Goal: Task Accomplishment & Management: Manage account settings

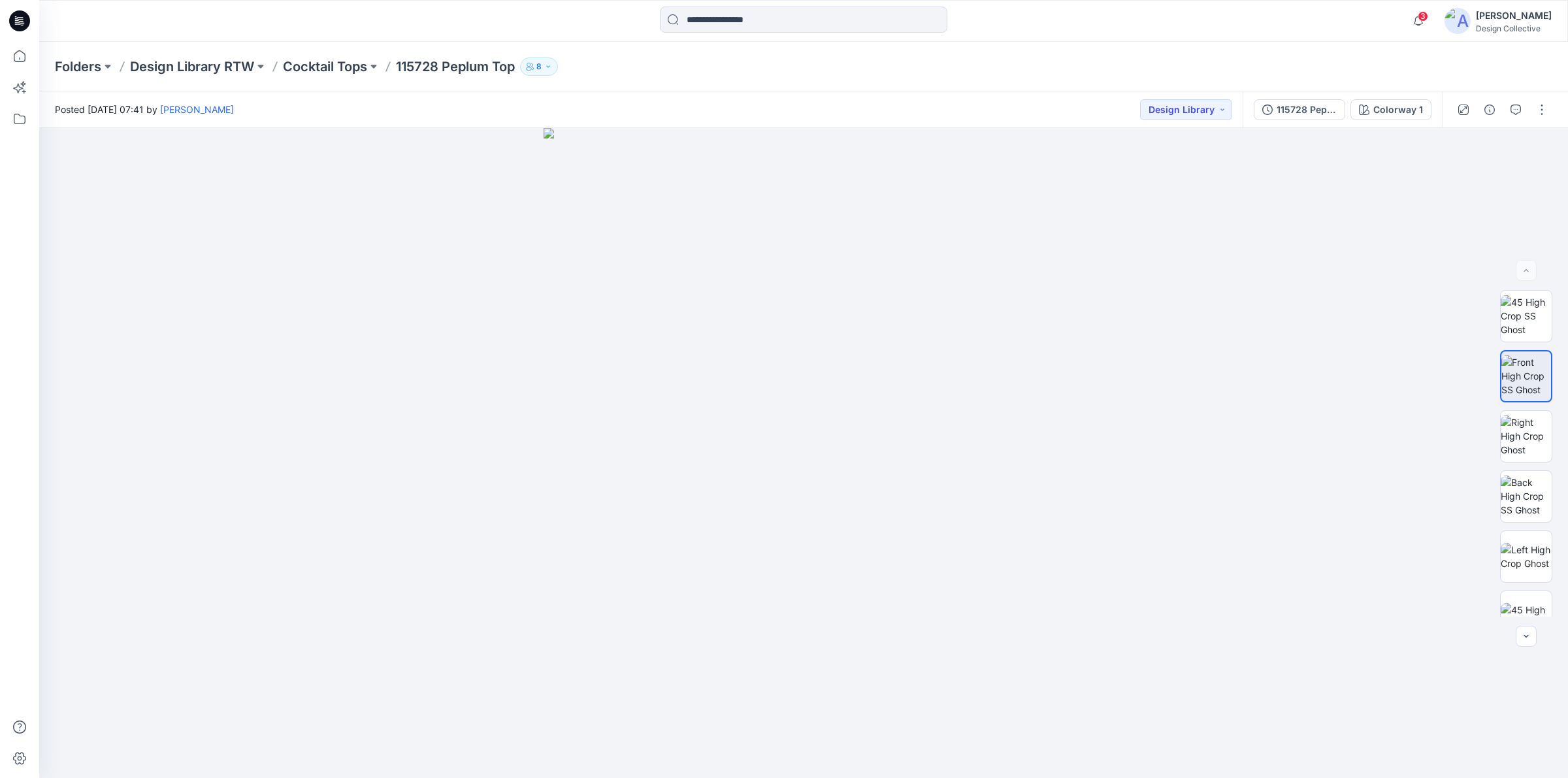
click at [13, 20] on icon at bounding box center [20, 20] width 21 height 21
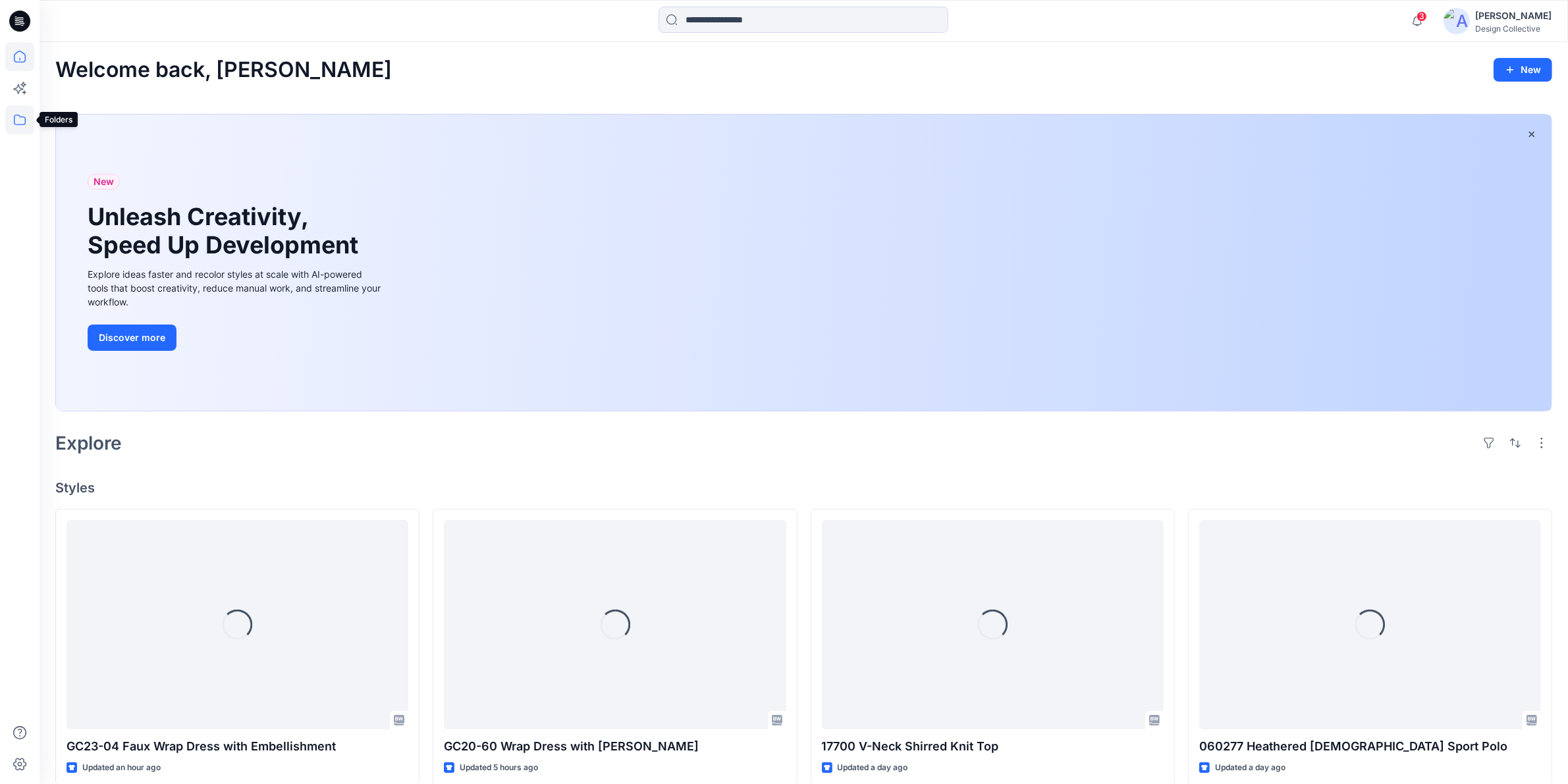
click at [20, 122] on icon at bounding box center [20, 120] width 29 height 29
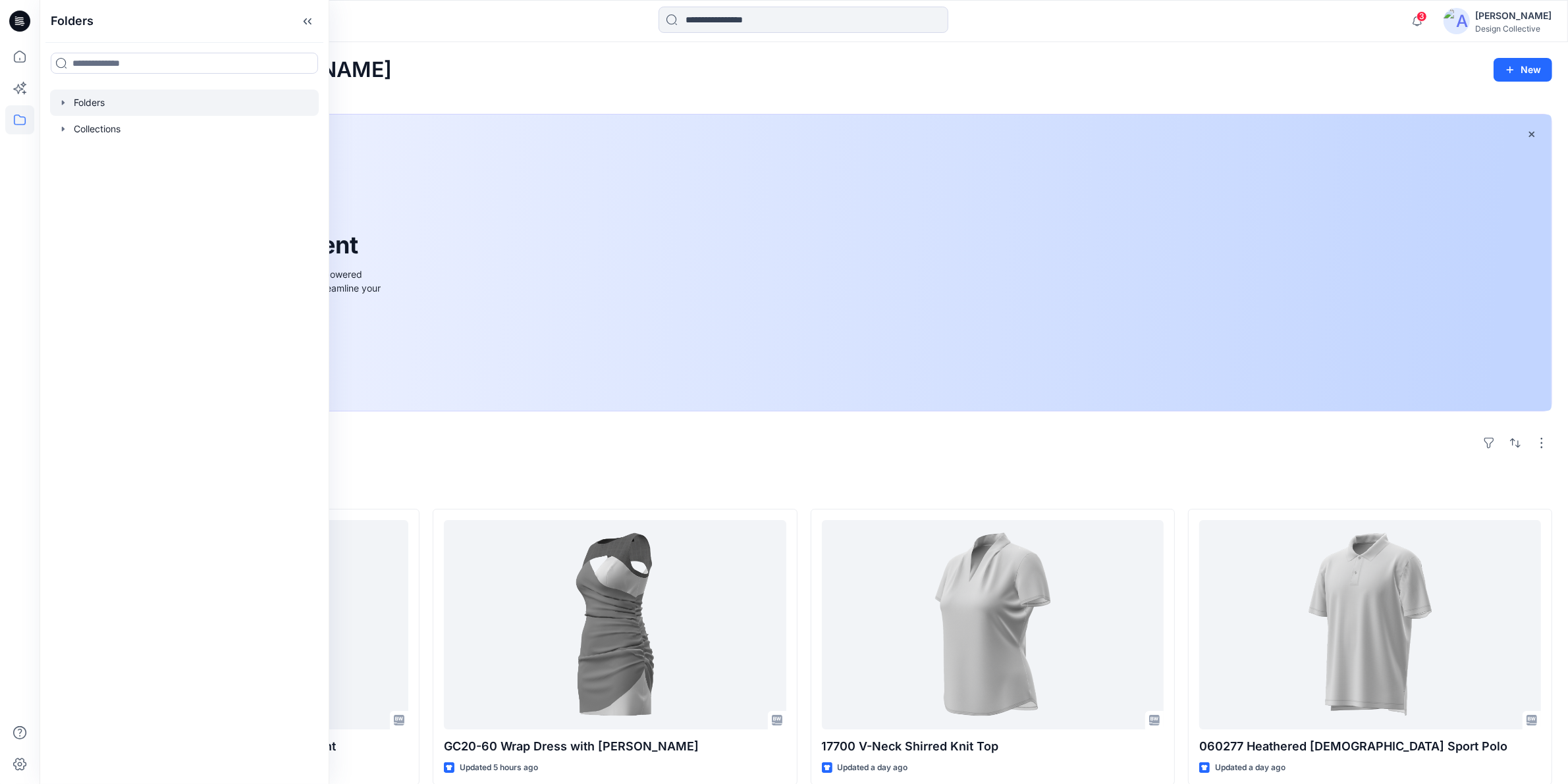
click at [61, 103] on icon "button" at bounding box center [63, 102] width 10 height 10
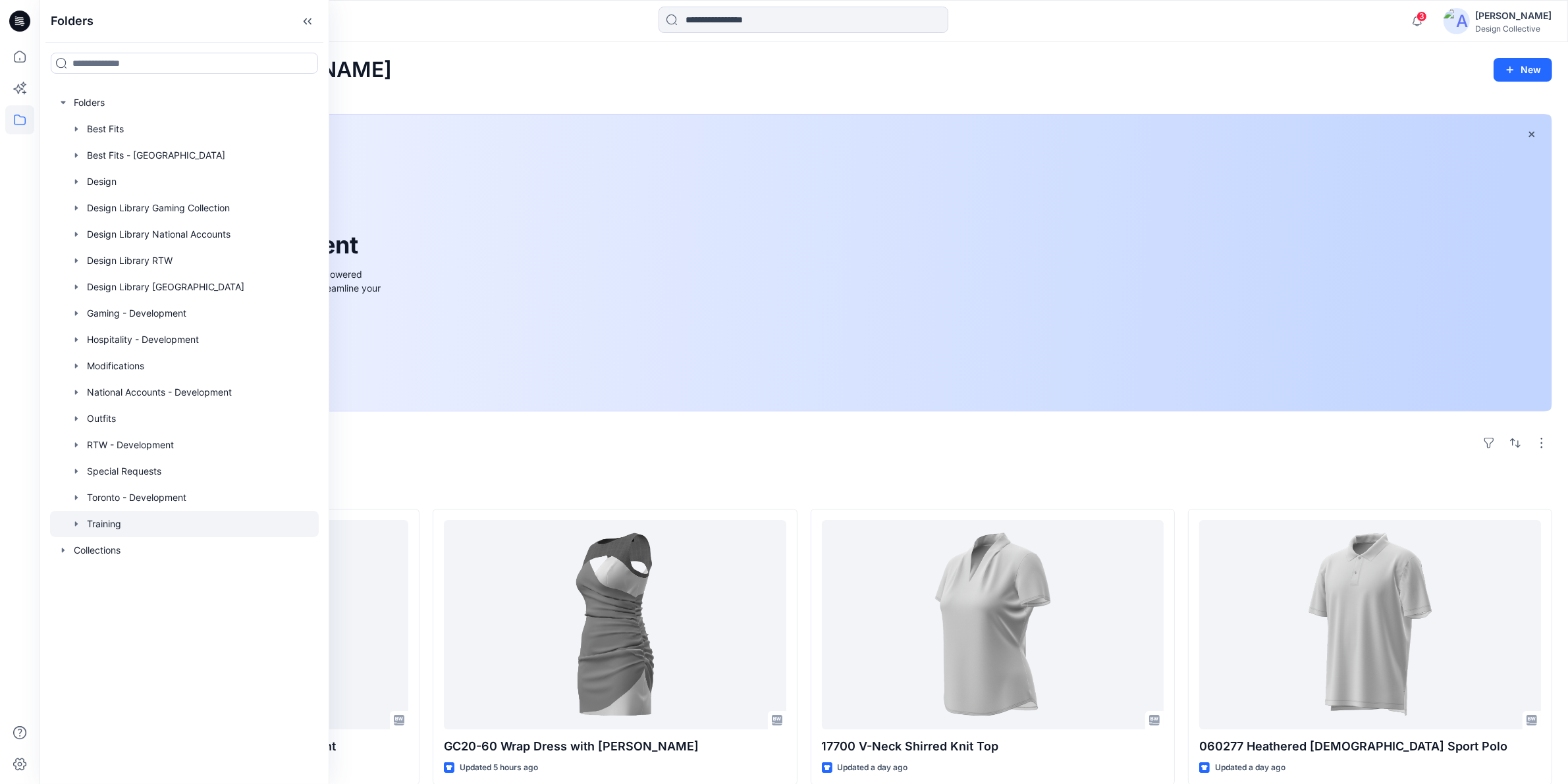
click at [115, 517] on div at bounding box center [184, 524] width 269 height 27
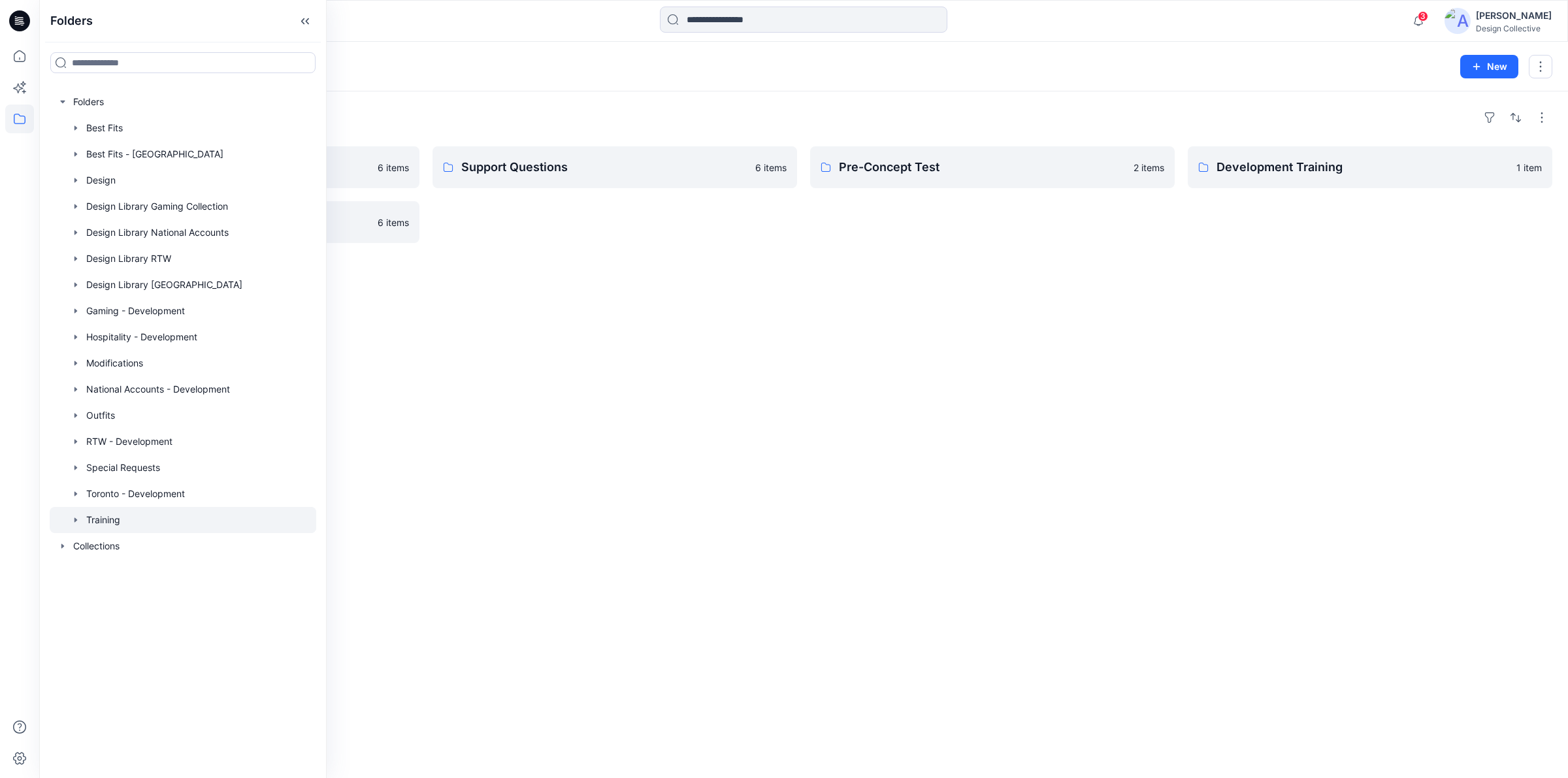
click at [562, 8] on div at bounding box center [804, 21] width 764 height 29
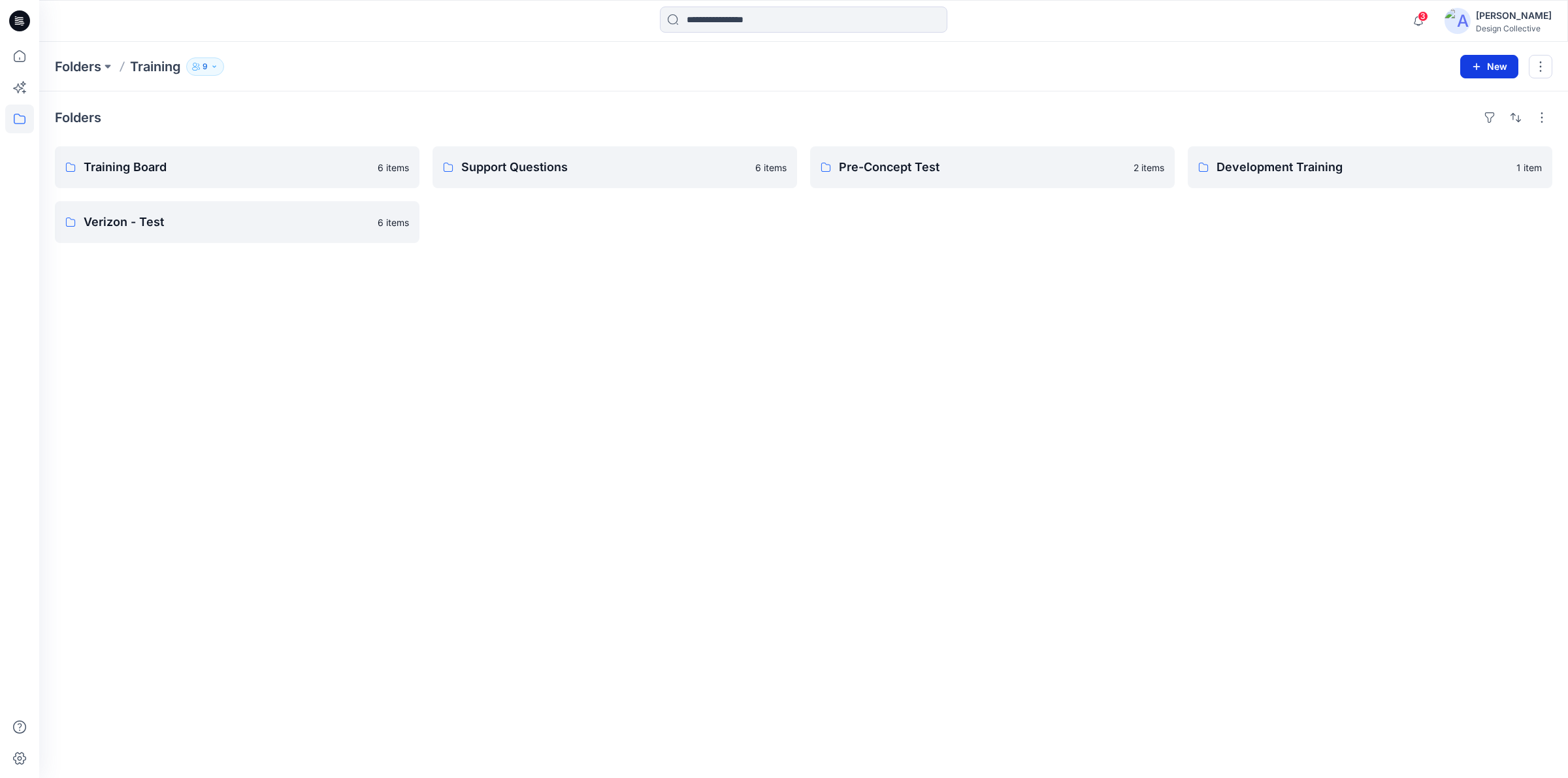
click at [1477, 67] on icon "button" at bounding box center [1477, 66] width 7 height 7
click at [1464, 119] on p "New Folder" at bounding box center [1451, 124] width 49 height 13
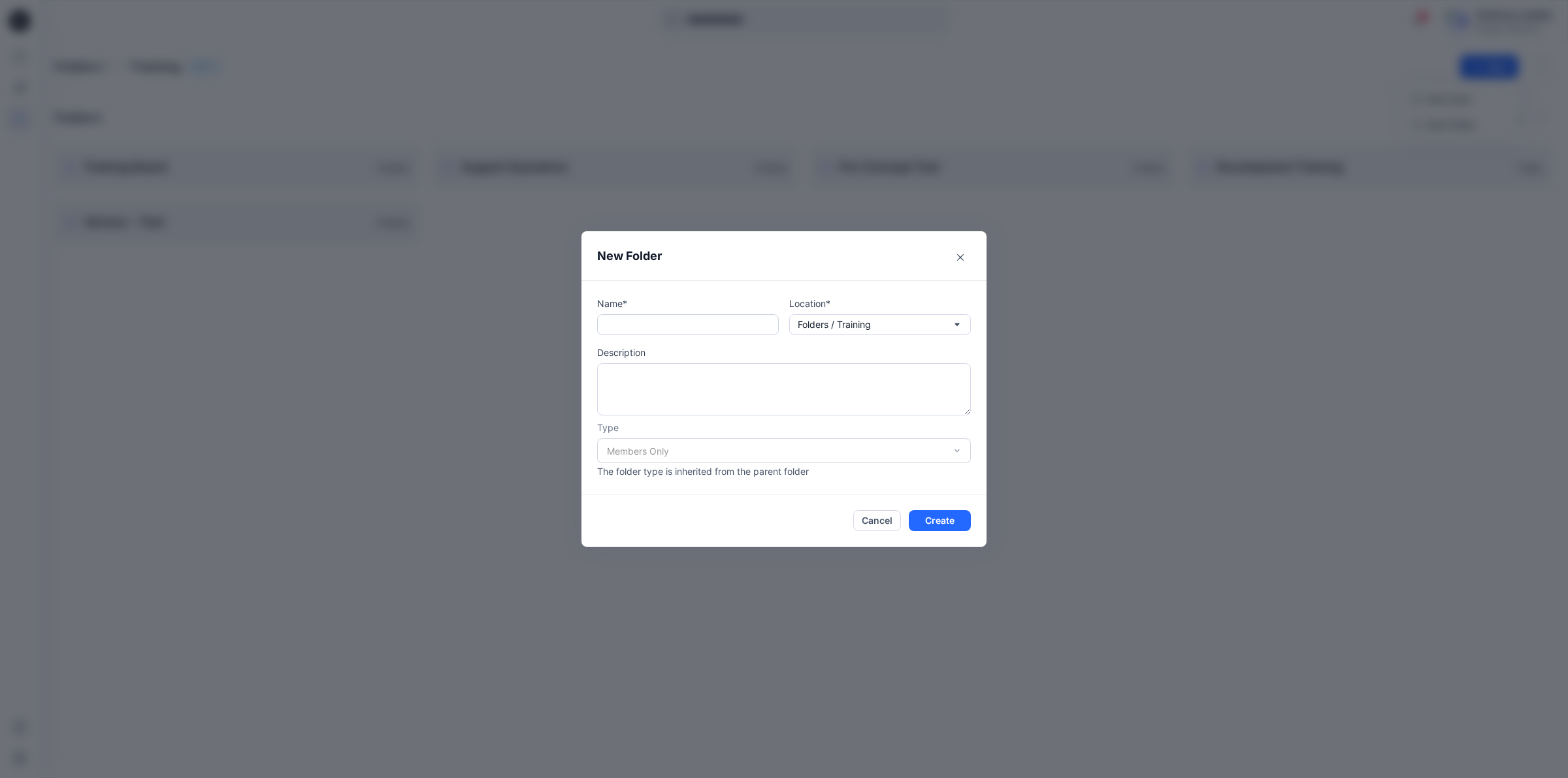
click at [661, 325] on input "text" at bounding box center [688, 325] width 181 height 21
type input "*"
type input "**********"
click at [934, 522] on button "Create" at bounding box center [940, 520] width 62 height 21
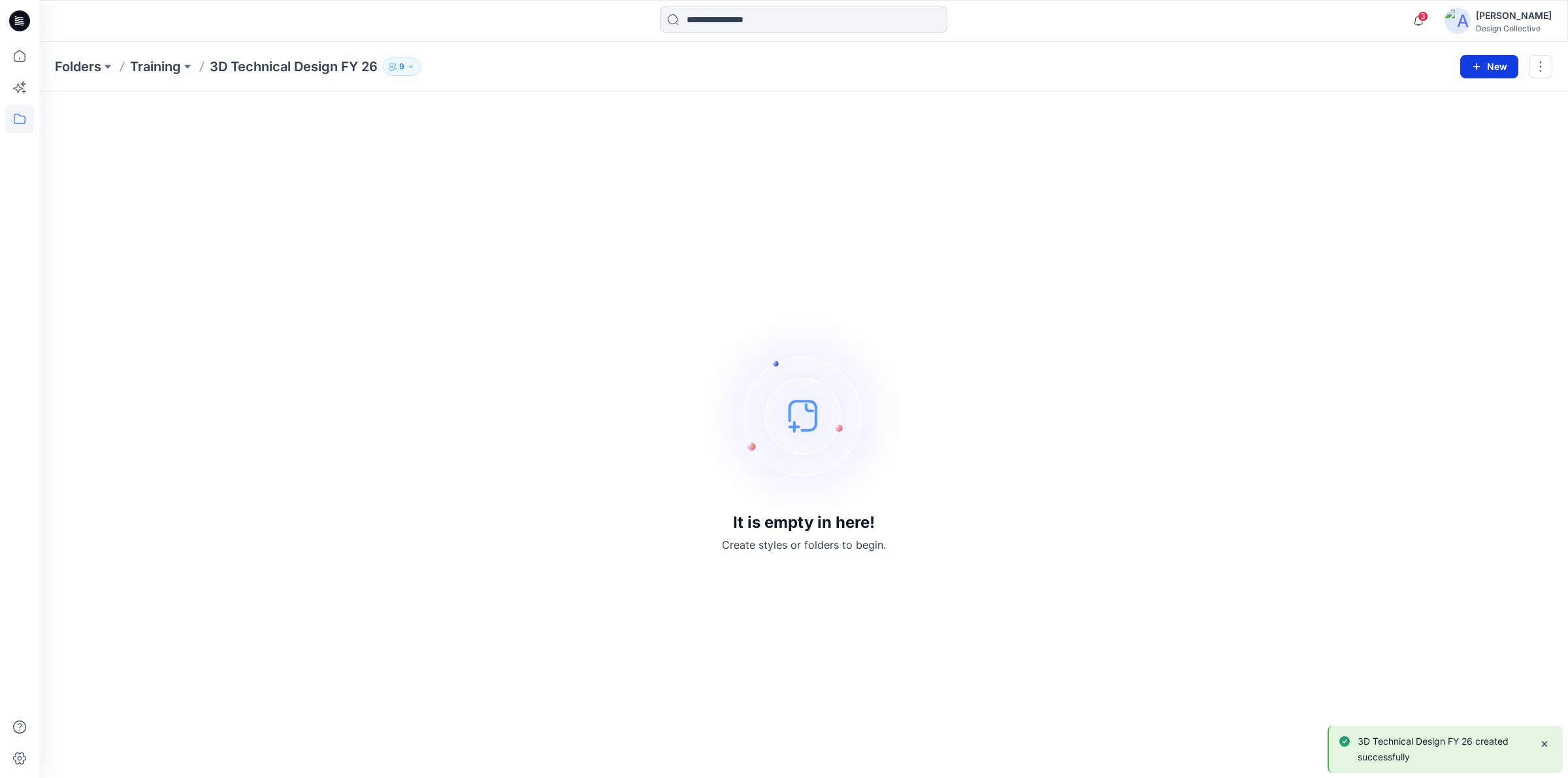
click at [1501, 70] on button "New" at bounding box center [1490, 66] width 58 height 24
click at [1420, 122] on icon "button" at bounding box center [1416, 123] width 10 height 10
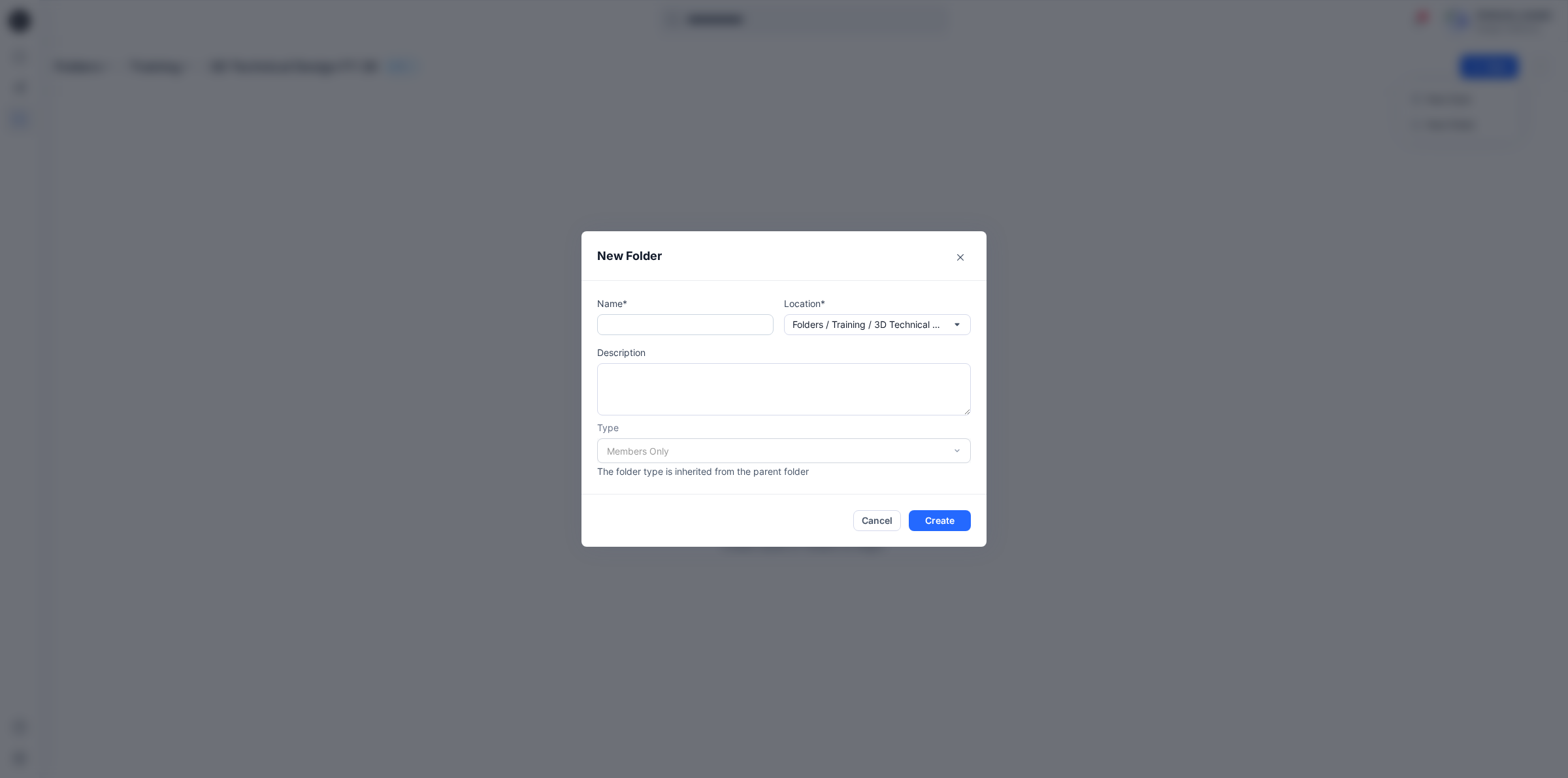
click at [631, 329] on input "text" at bounding box center [685, 325] width 176 height 21
type input "***"
click at [968, 523] on button "Create" at bounding box center [940, 520] width 62 height 21
click at [955, 523] on button "Create" at bounding box center [940, 520] width 62 height 21
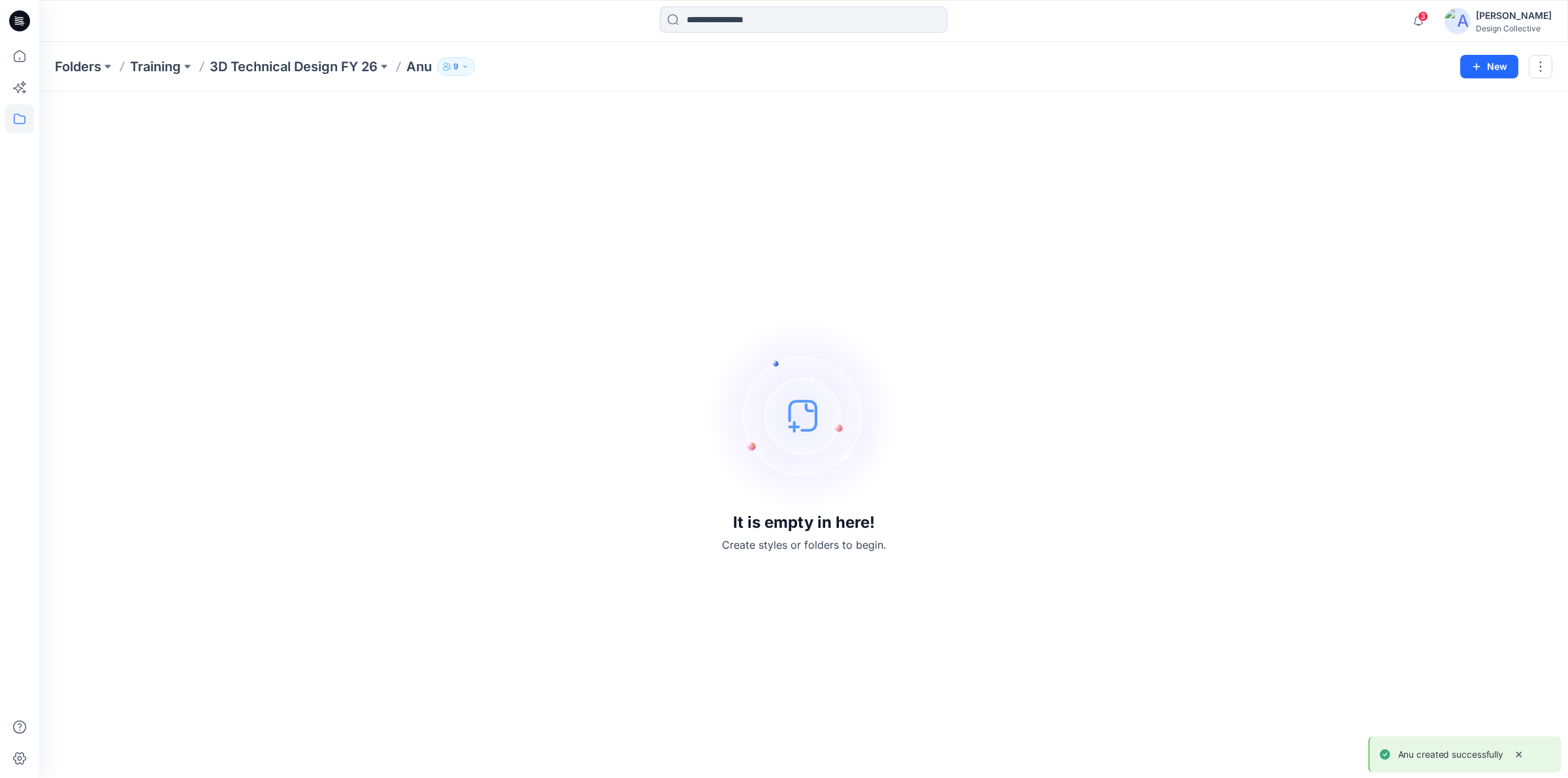
click at [279, 64] on p "3D Technical Design FY 26" at bounding box center [293, 66] width 168 height 18
click at [219, 71] on p "3D Technical Design FY 26" at bounding box center [293, 66] width 168 height 18
click at [135, 71] on p "Training" at bounding box center [156, 66] width 51 height 18
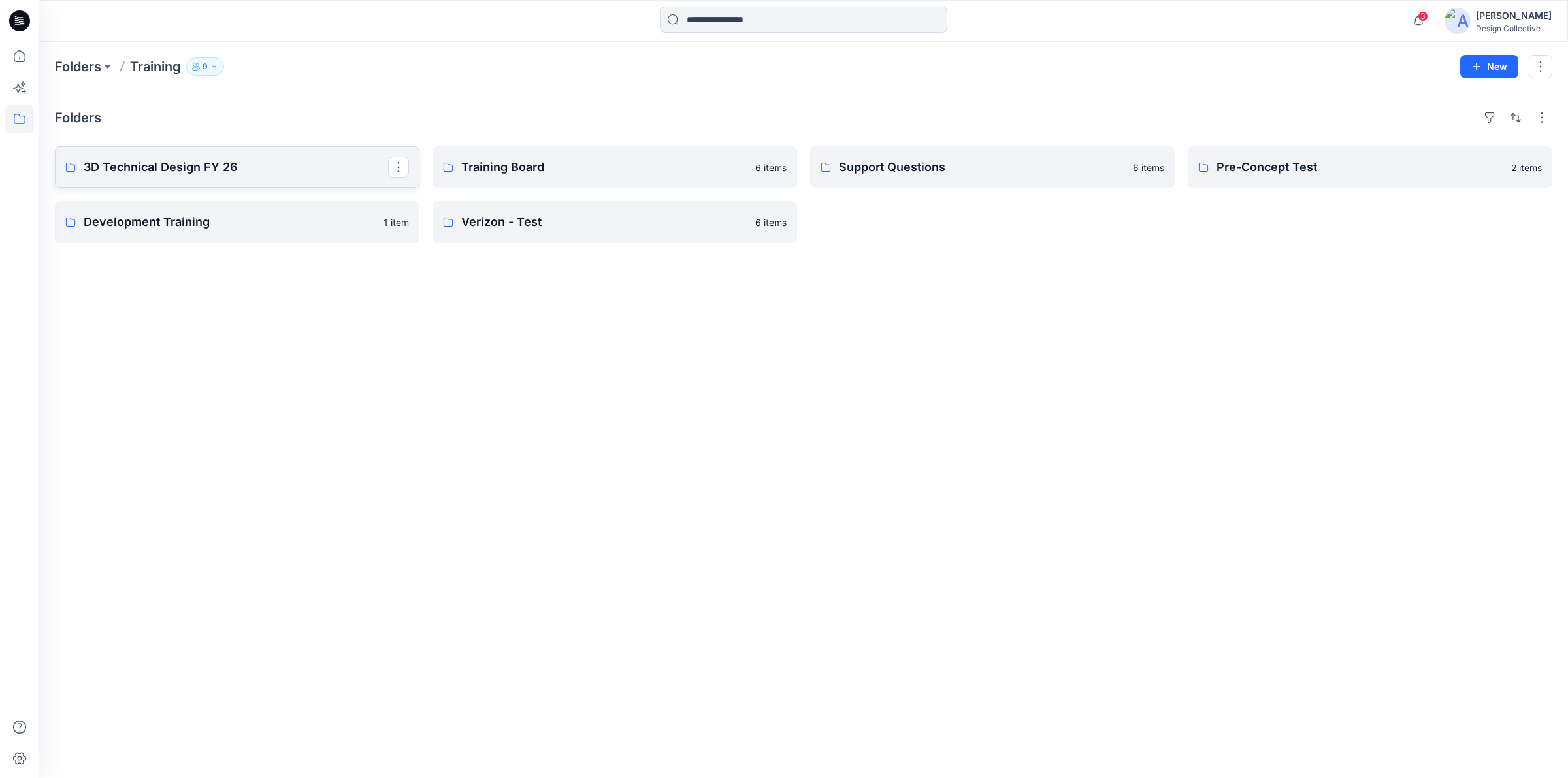
click at [217, 177] on link "3D Technical Design FY 26" at bounding box center [237, 167] width 364 height 42
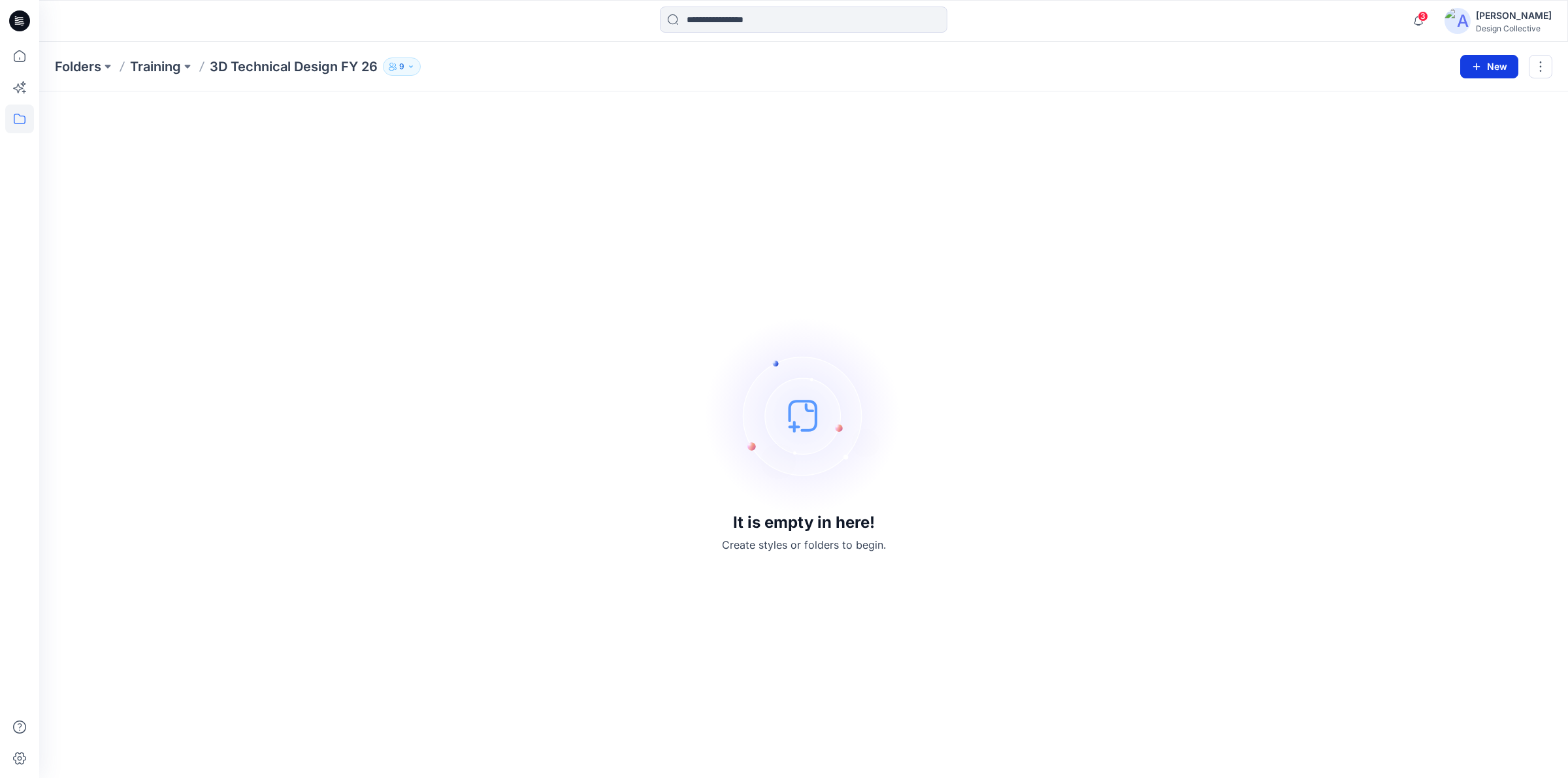
click at [1490, 64] on button "New" at bounding box center [1490, 66] width 58 height 24
click at [1469, 119] on p "New Folder" at bounding box center [1451, 124] width 49 height 13
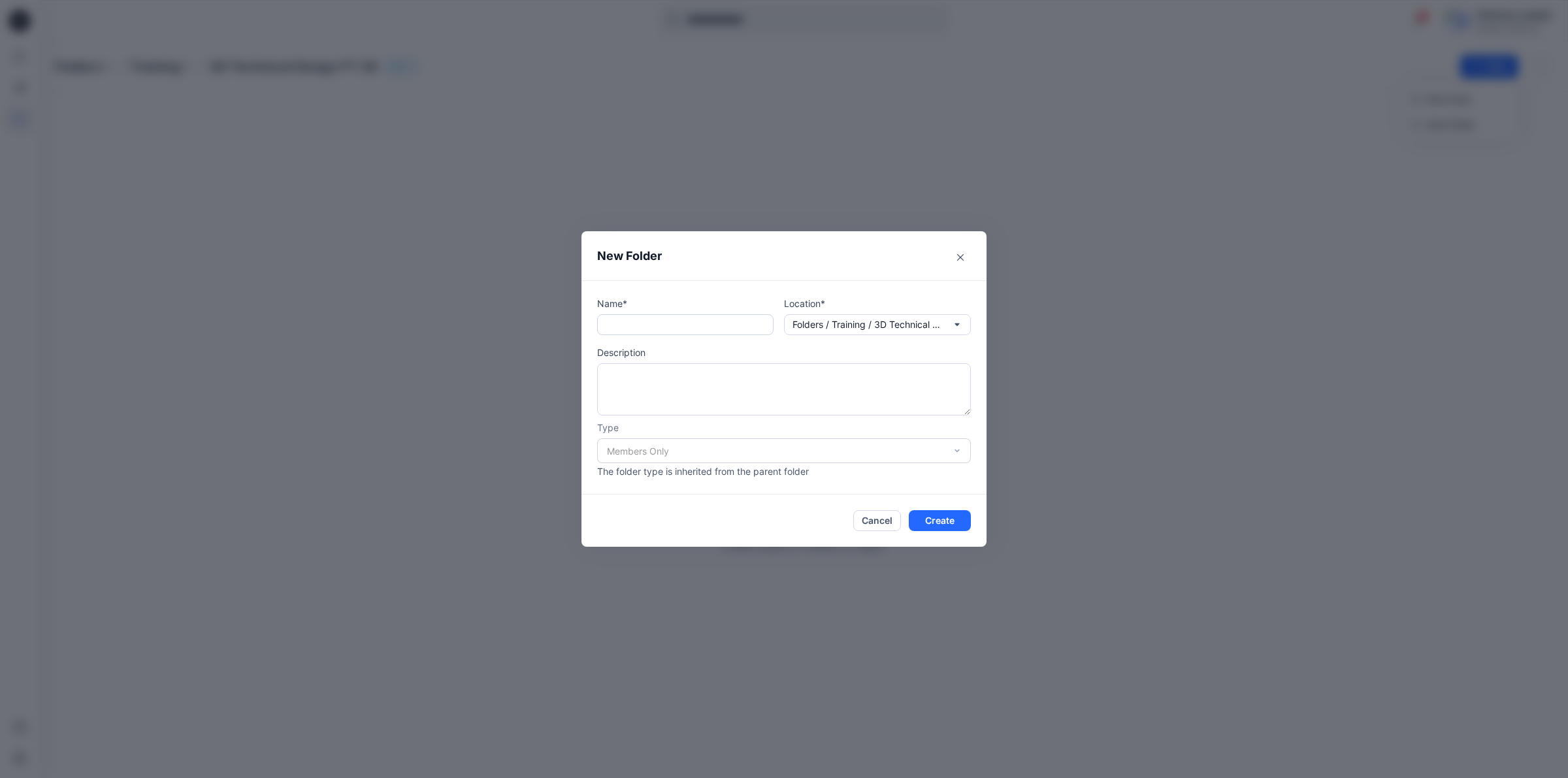
click at [664, 329] on input "text" at bounding box center [685, 325] width 176 height 21
type input "***"
click at [939, 530] on button "Create" at bounding box center [940, 520] width 62 height 21
click at [928, 515] on button "Create" at bounding box center [940, 520] width 62 height 21
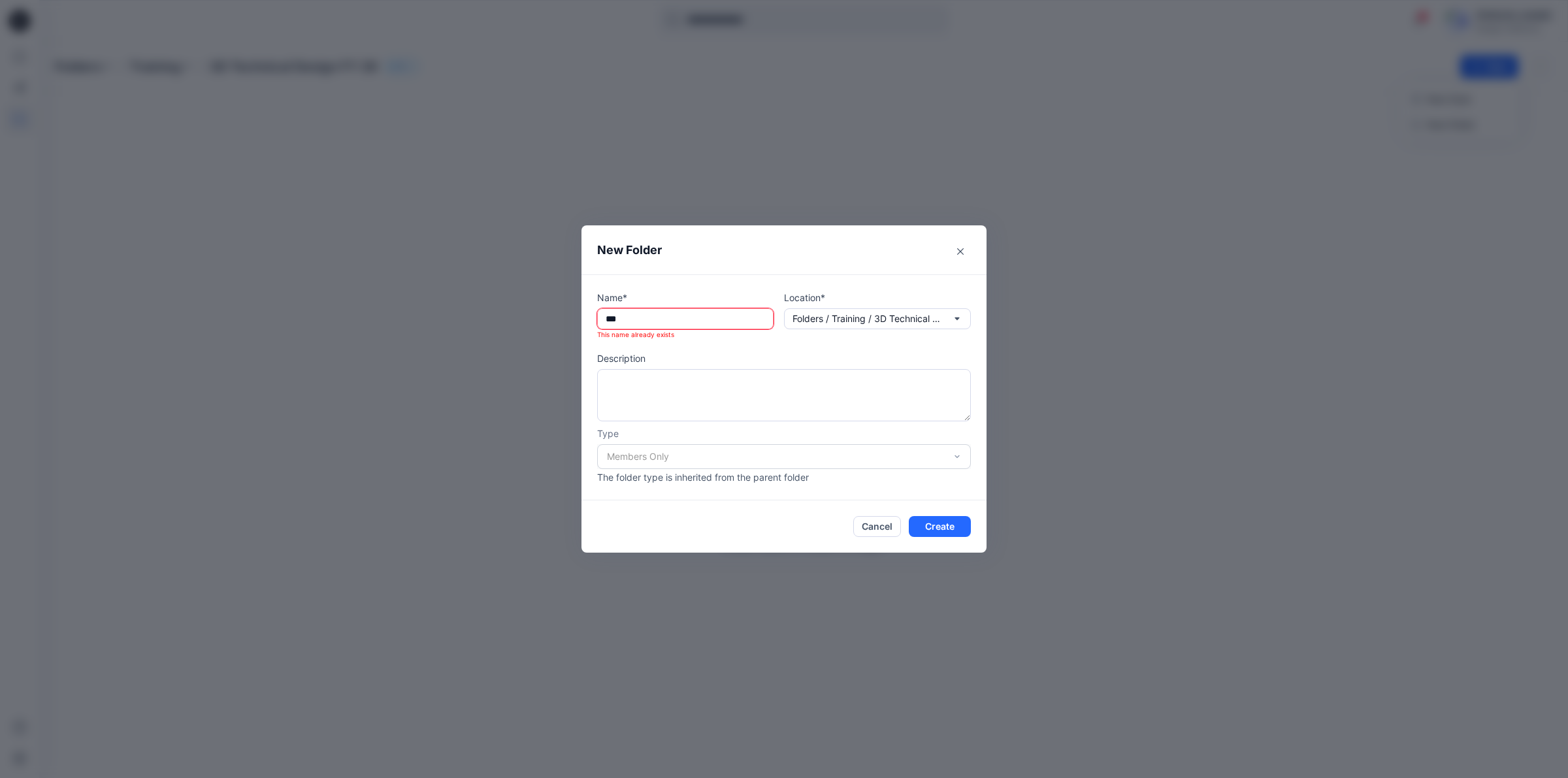
click at [658, 324] on input "***" at bounding box center [685, 318] width 176 height 21
click at [882, 525] on button "Cancel" at bounding box center [877, 526] width 48 height 21
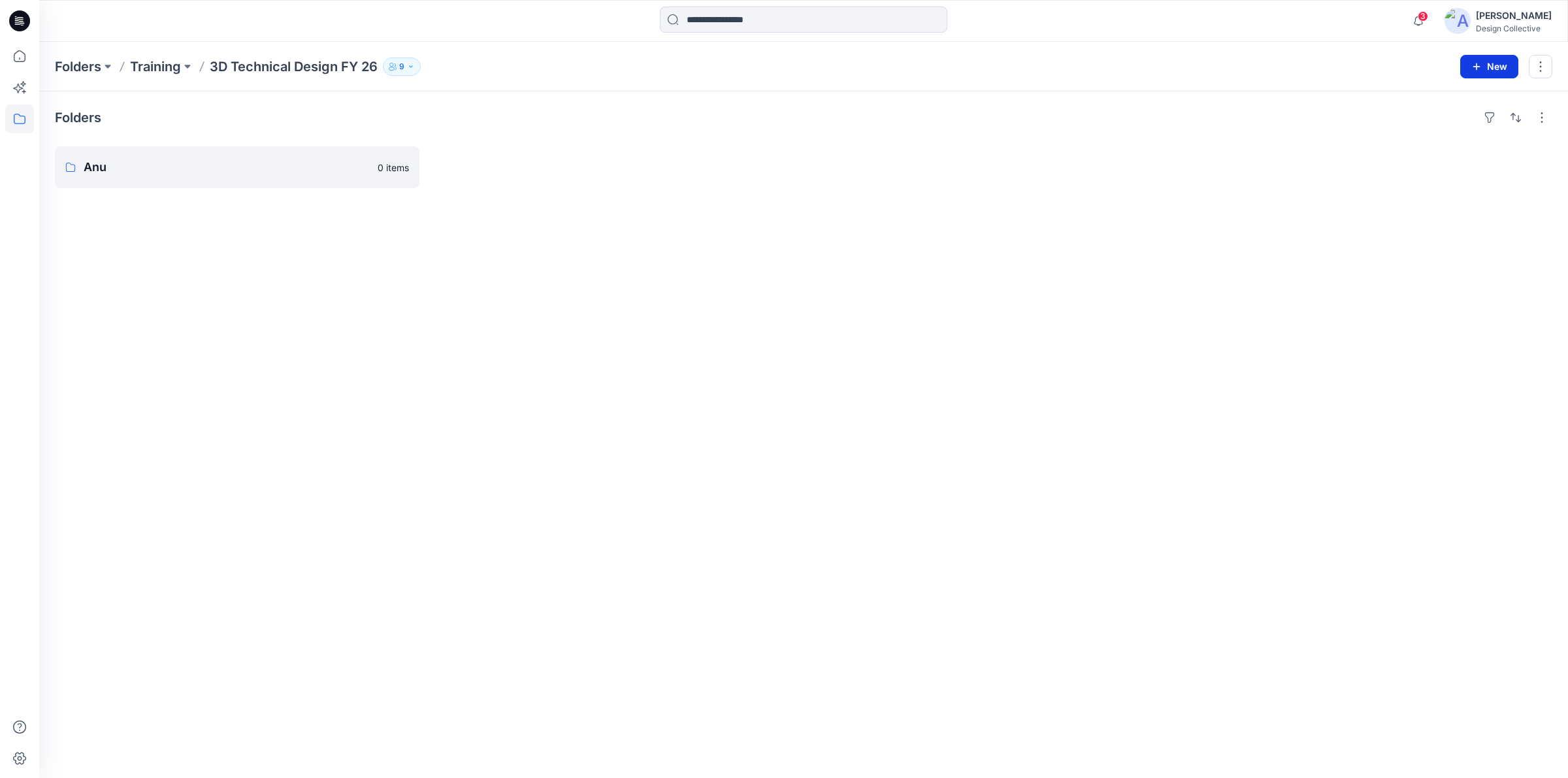
click at [1486, 63] on button "New" at bounding box center [1490, 66] width 58 height 24
click at [1481, 116] on button "New Folder" at bounding box center [1459, 125] width 113 height 24
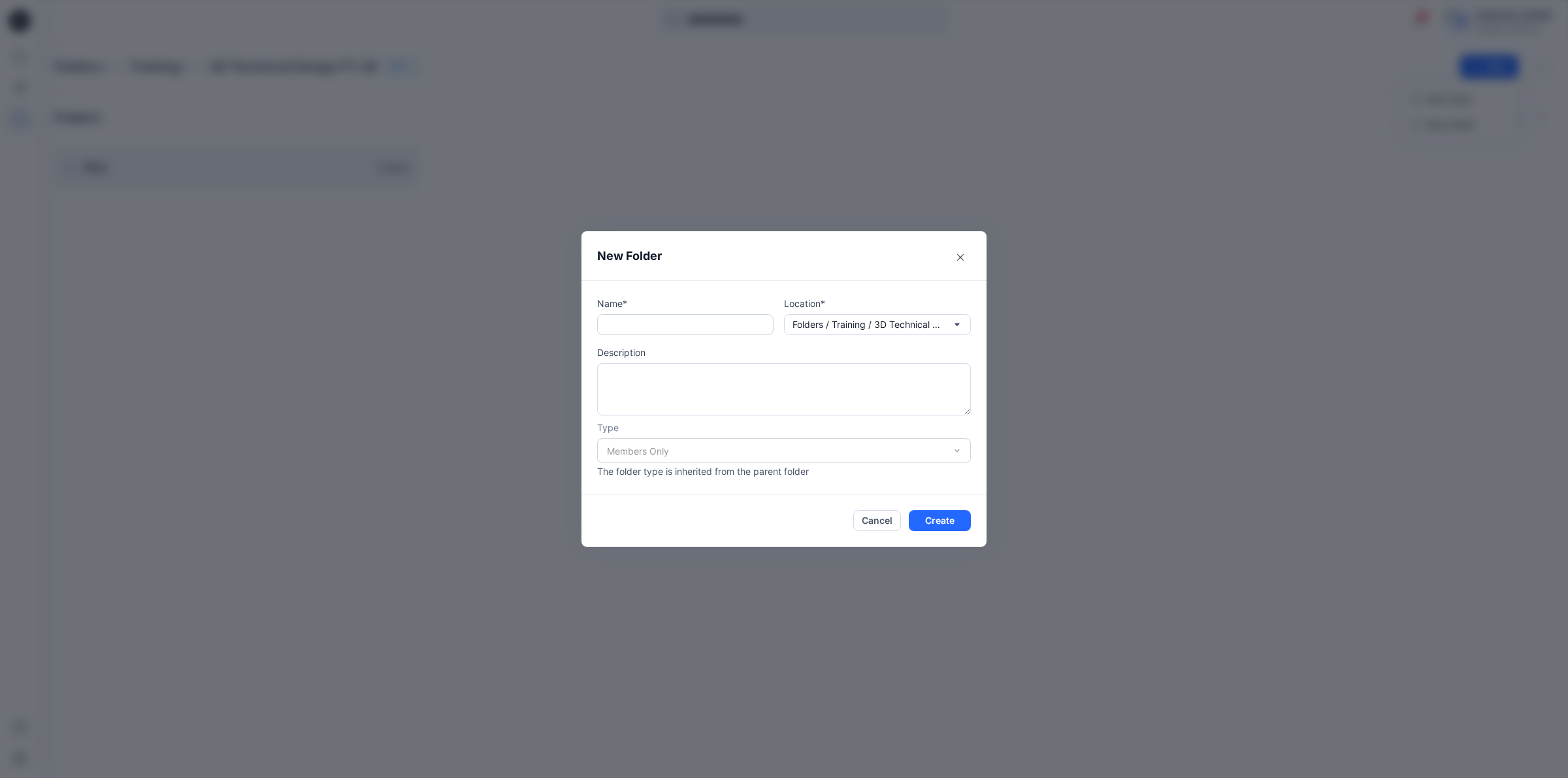
click at [637, 327] on input "text" at bounding box center [685, 325] width 176 height 21
type input "****"
click at [925, 524] on button "Create" at bounding box center [940, 520] width 62 height 21
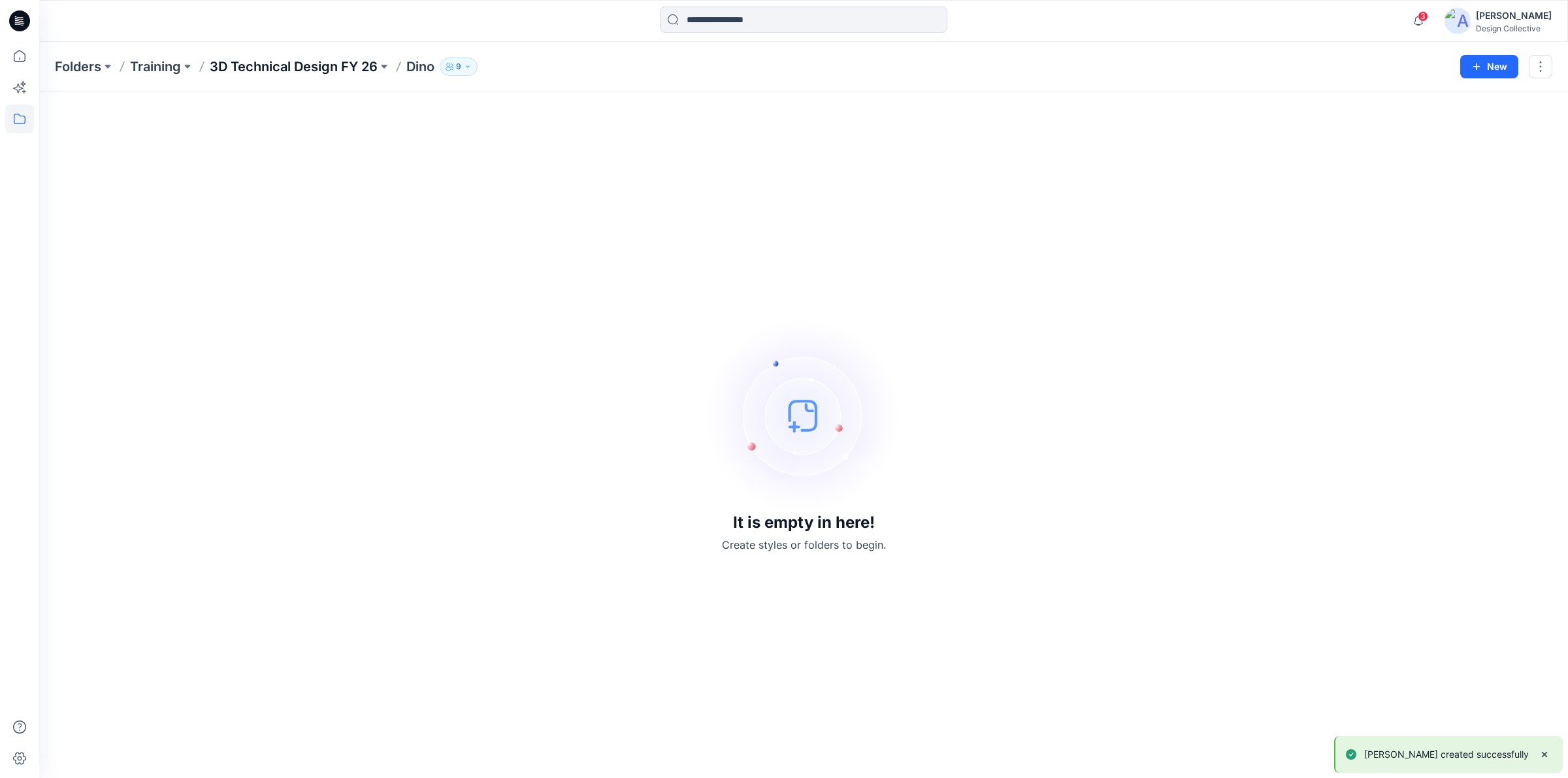
click at [291, 63] on p "3D Technical Design FY 26" at bounding box center [293, 66] width 168 height 18
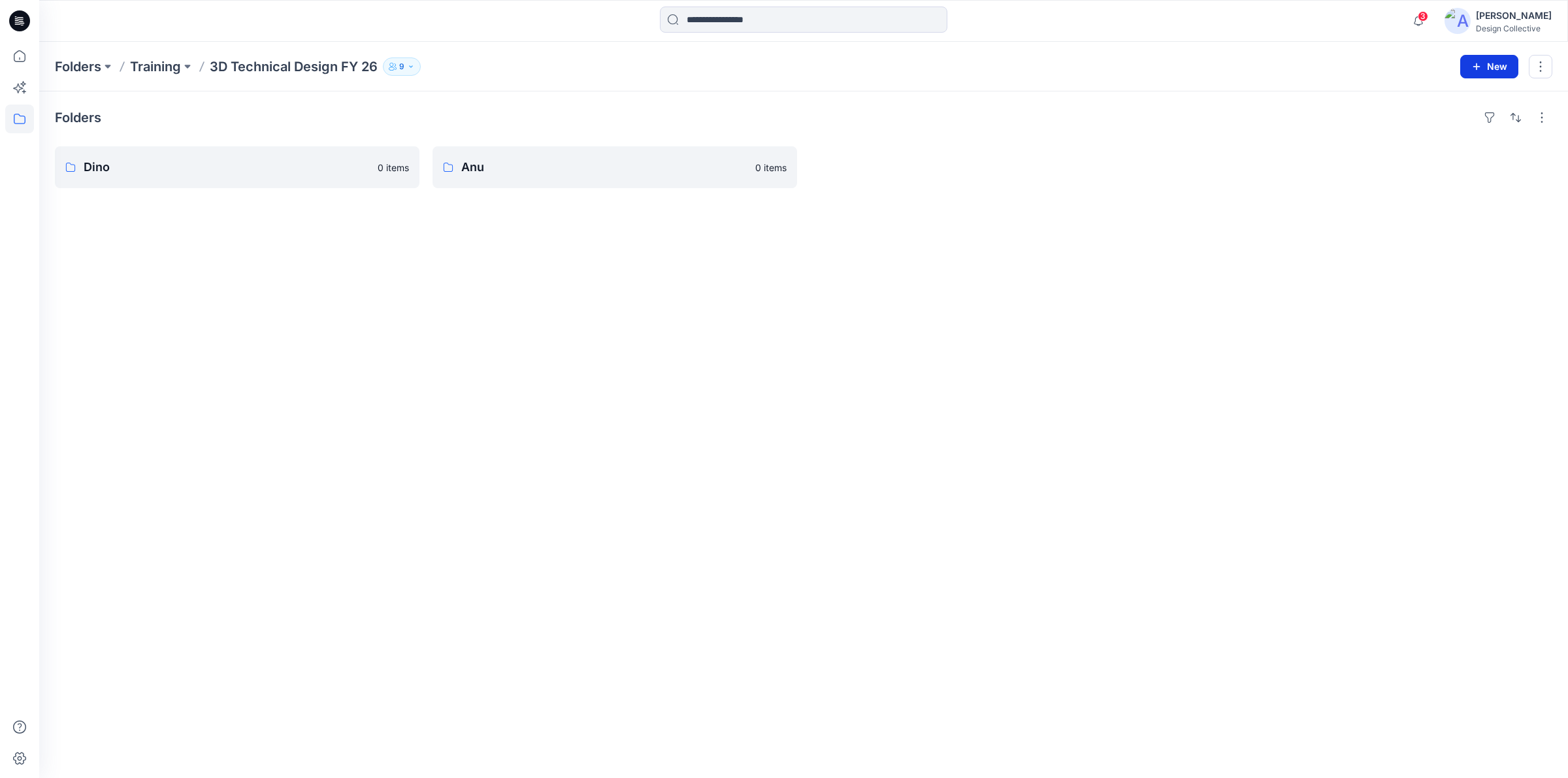
click at [1476, 66] on icon "button" at bounding box center [1477, 66] width 7 height 7
click at [1461, 96] on p "New Style" at bounding box center [1449, 99] width 44 height 16
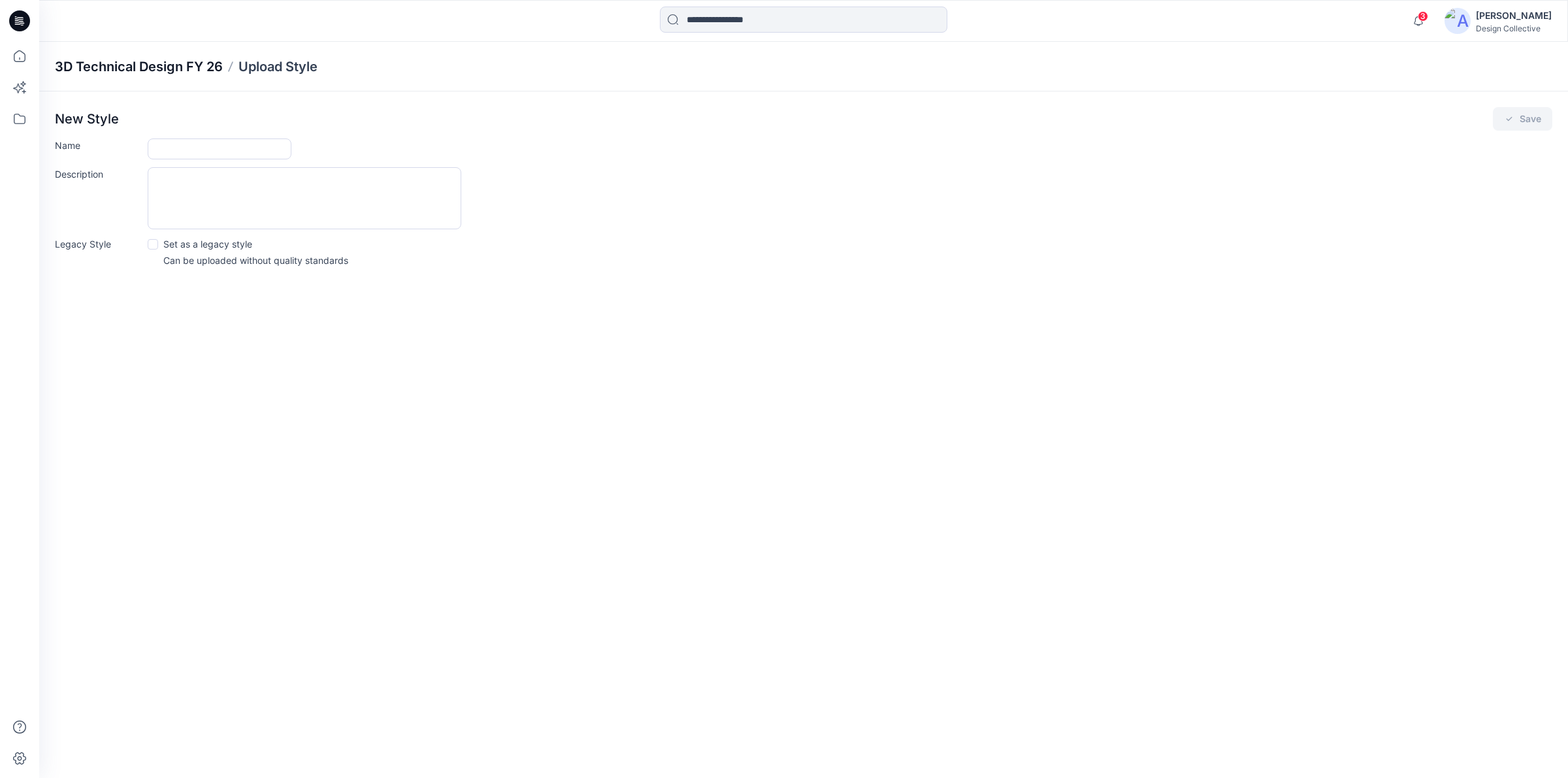
click at [155, 67] on p "3D Technical Design FY 26" at bounding box center [138, 66] width 168 height 18
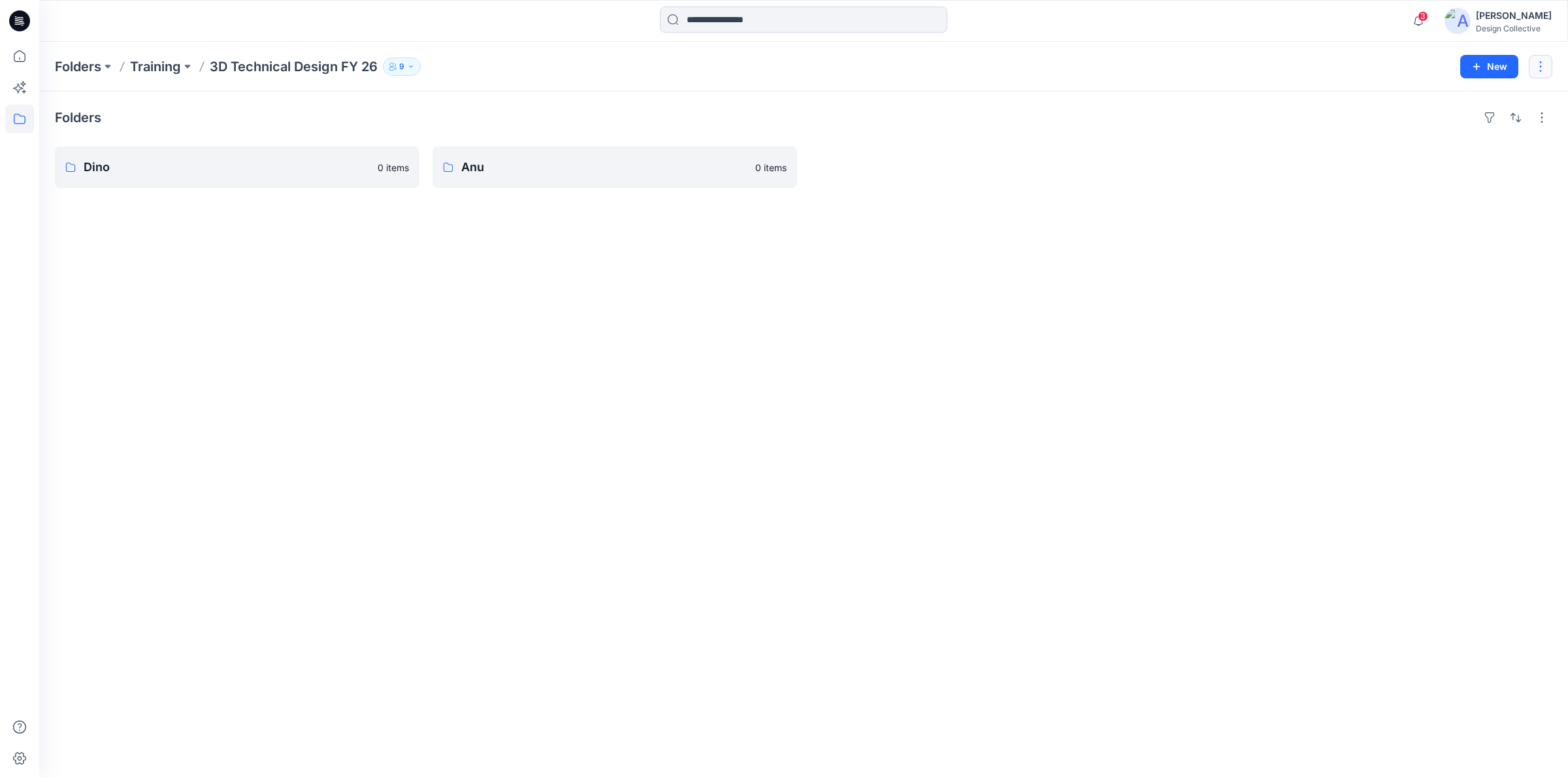
click at [1536, 55] on button "button" at bounding box center [1540, 66] width 24 height 24
click at [1503, 62] on button "New" at bounding box center [1490, 66] width 58 height 24
click at [1446, 126] on p "New Folder" at bounding box center [1451, 124] width 49 height 13
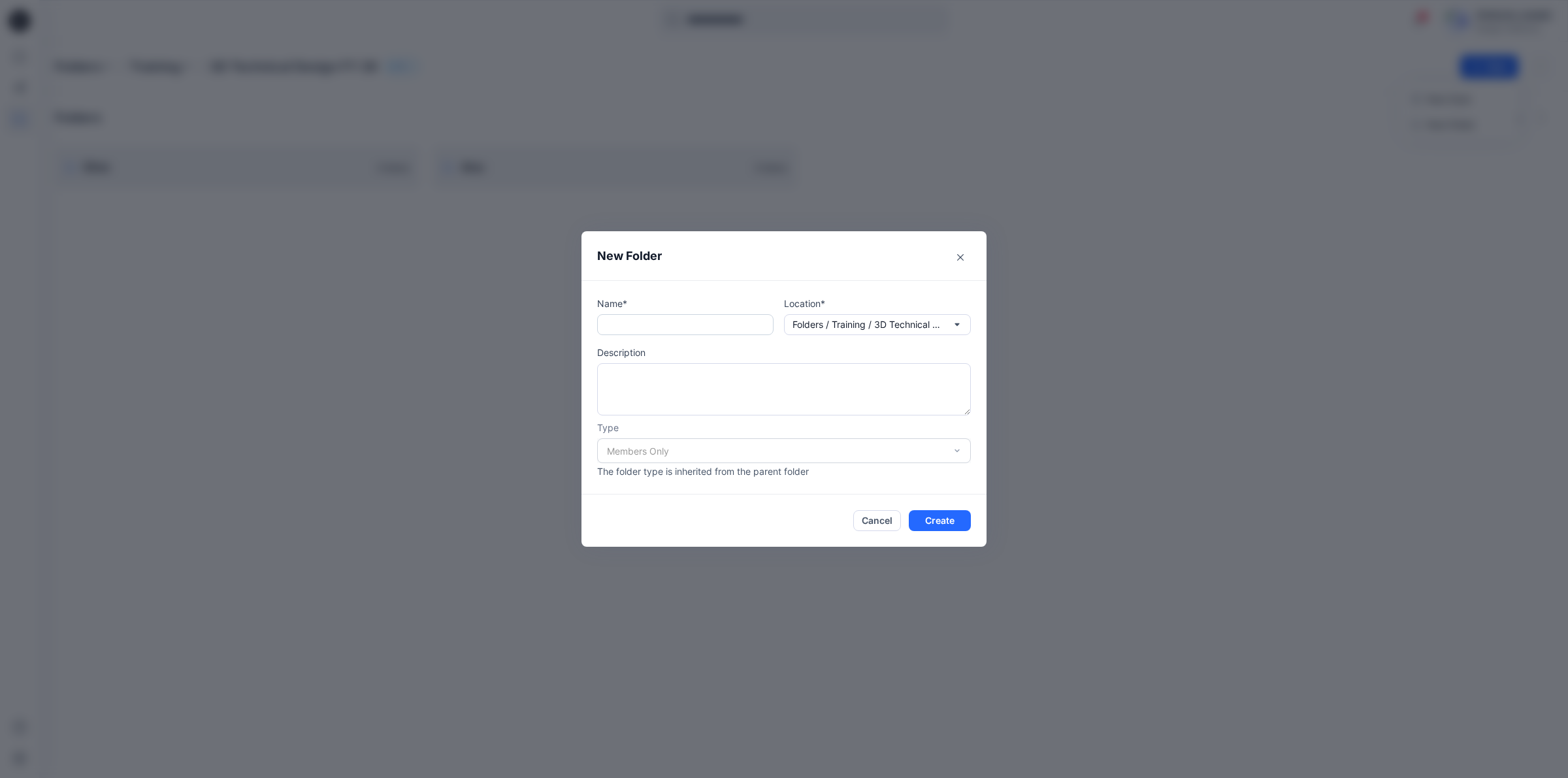
click at [722, 321] on input "text" at bounding box center [685, 325] width 176 height 21
type input "********"
click at [928, 531] on button "Create" at bounding box center [940, 520] width 62 height 21
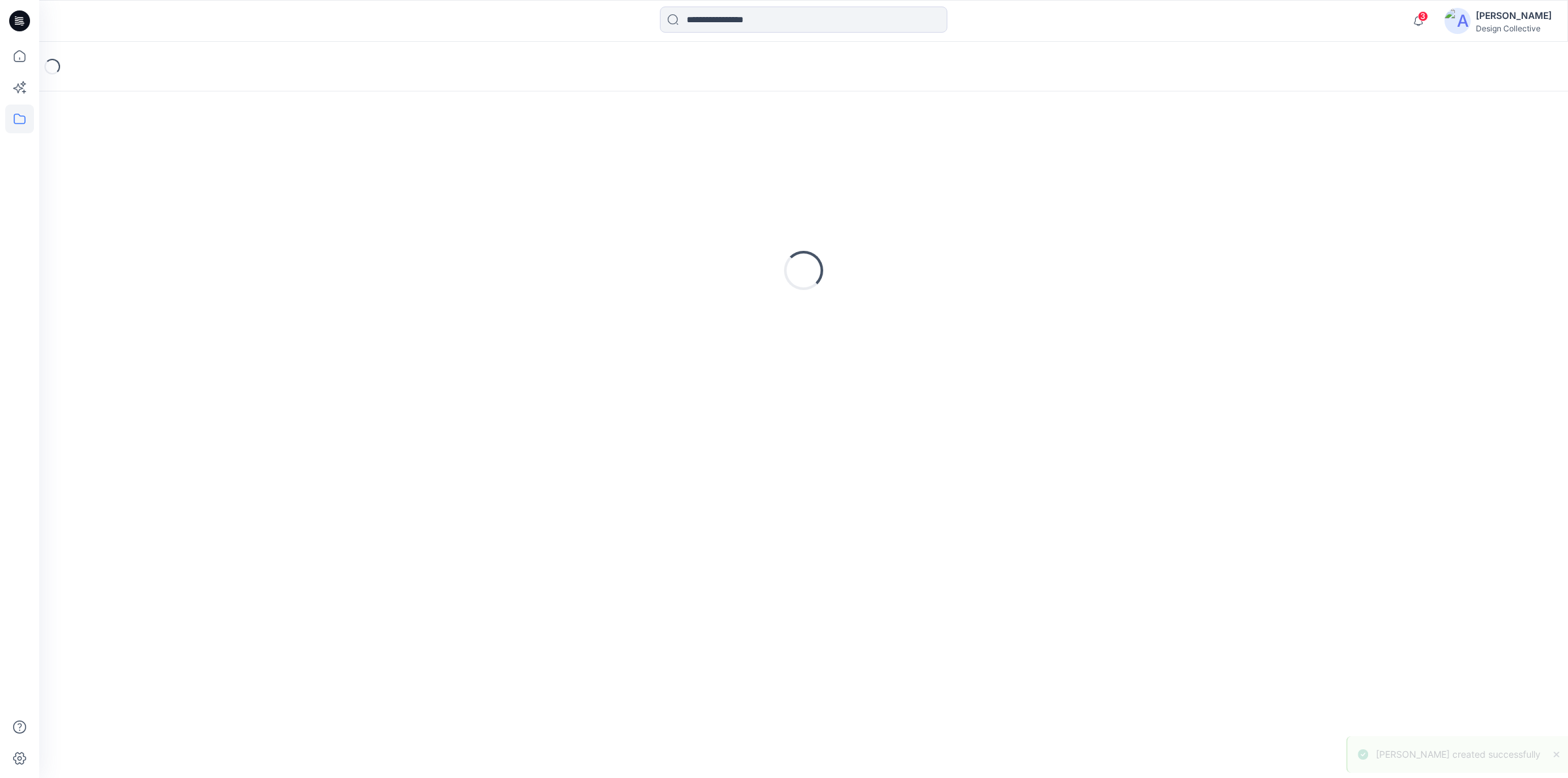
click at [931, 520] on div "Loading..." at bounding box center [804, 435] width 1529 height 687
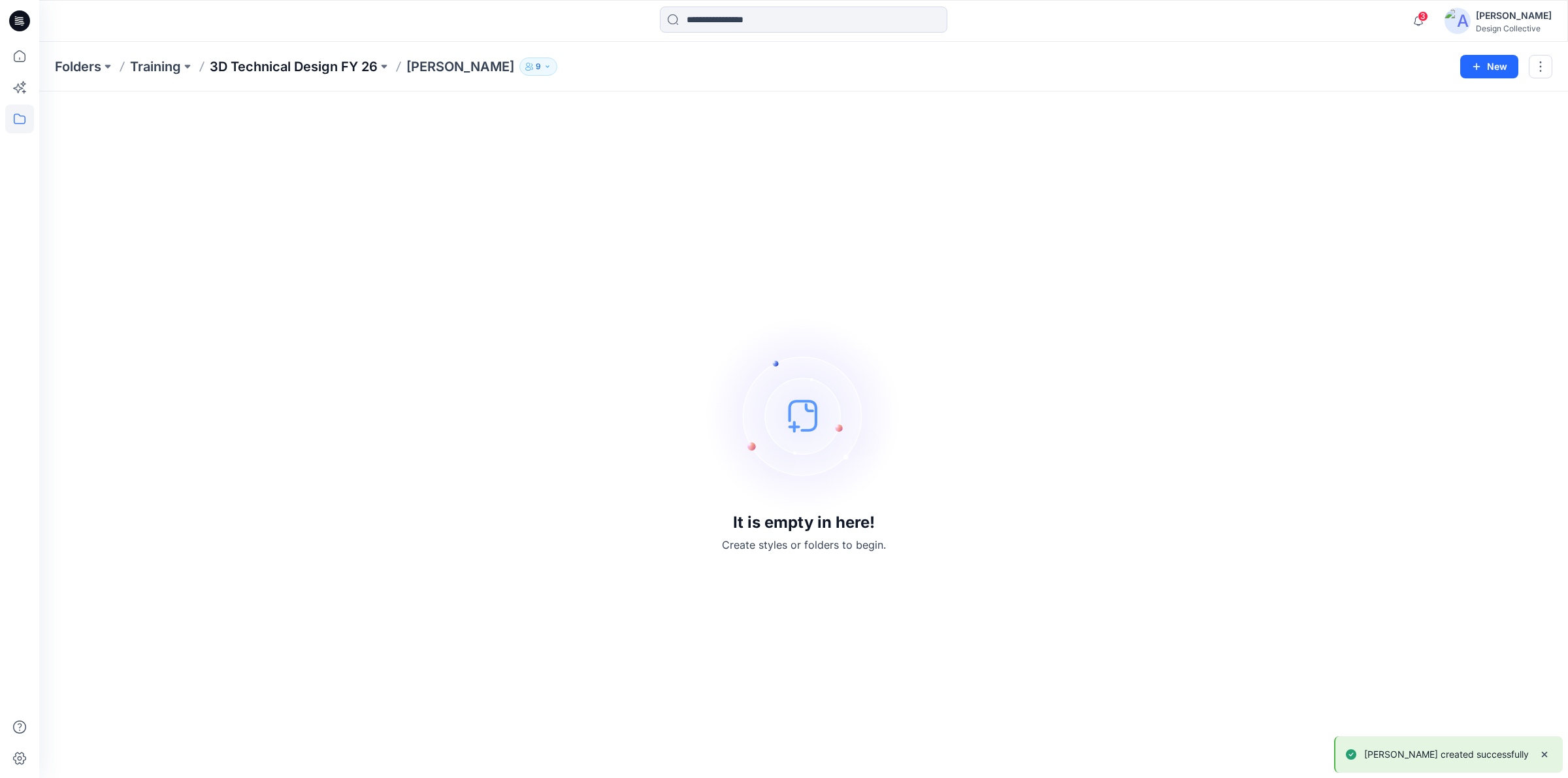
click at [247, 67] on p "3D Technical Design FY 26" at bounding box center [293, 66] width 168 height 18
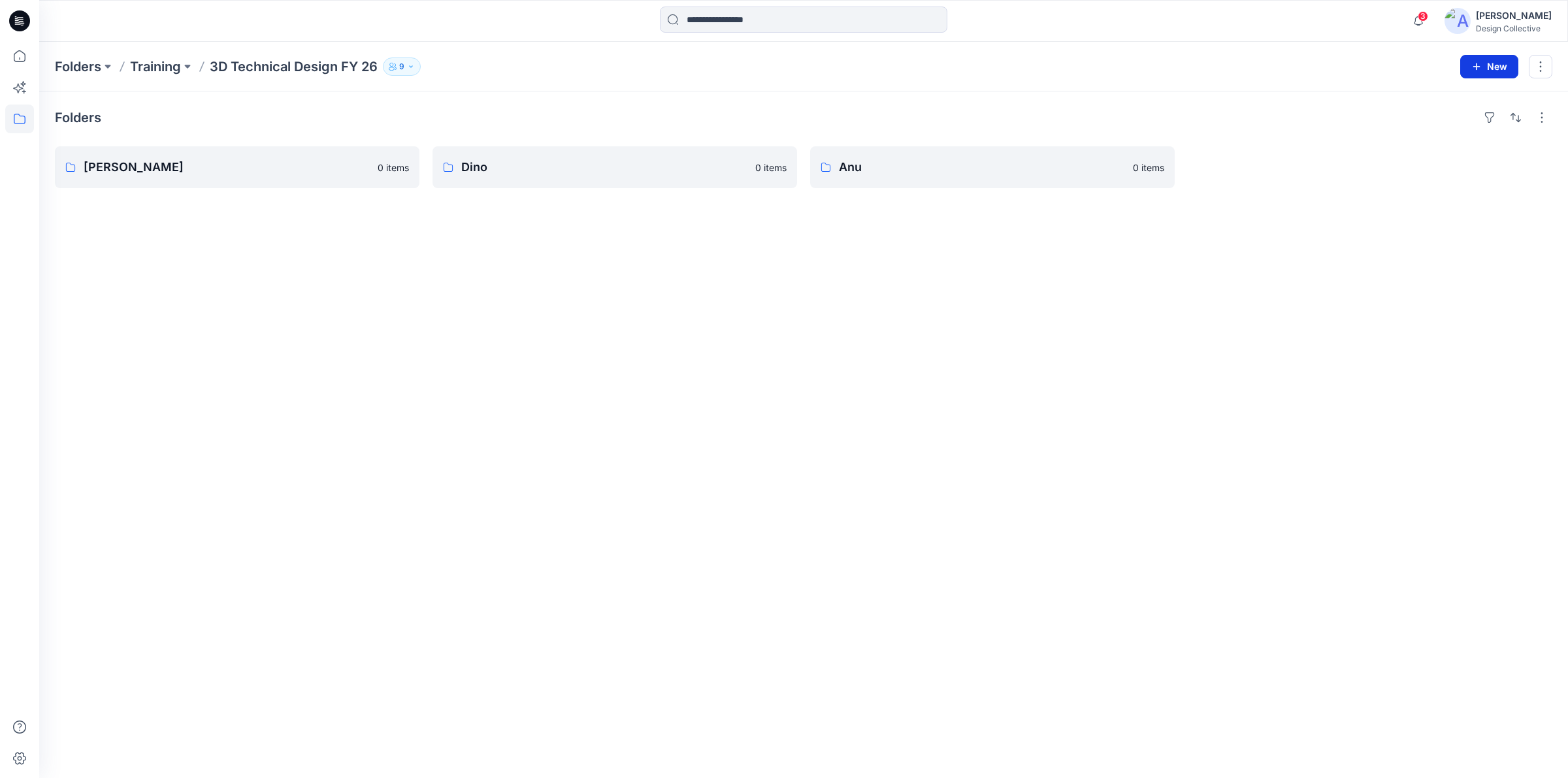
click at [1490, 61] on button "New" at bounding box center [1490, 66] width 58 height 24
click at [1439, 128] on p "New Folder" at bounding box center [1451, 124] width 49 height 13
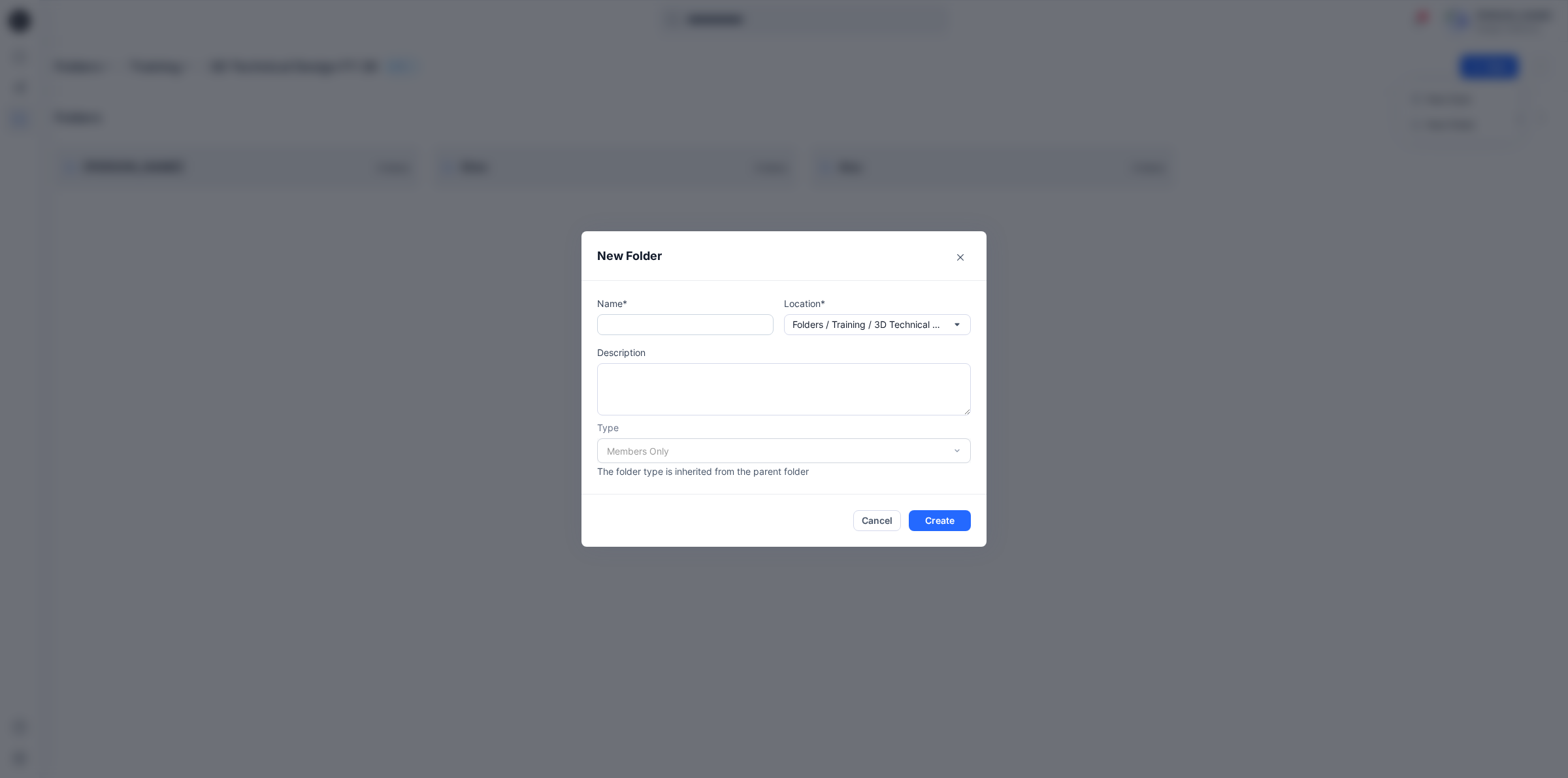
click at [613, 321] on input "text" at bounding box center [685, 325] width 176 height 21
type input "*****"
click at [919, 520] on button "Create" at bounding box center [940, 520] width 62 height 21
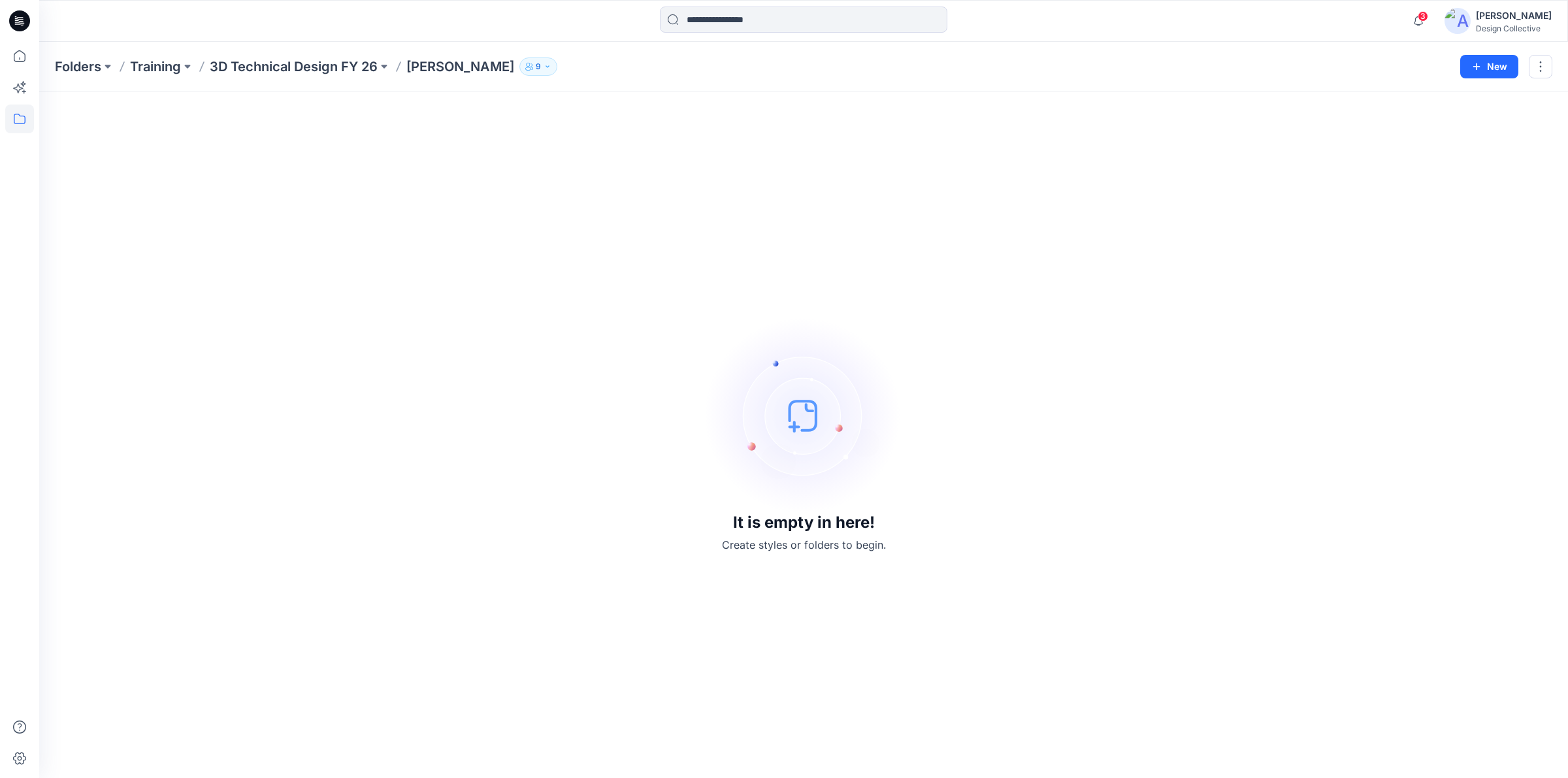
click at [197, 40] on div "3 Notifications [PERSON_NAME] shared GC23-04 Faux Wrap Dress with Embellishment…" at bounding box center [804, 21] width 1529 height 42
click at [252, 64] on p "3D Technical Design FY 26" at bounding box center [293, 66] width 168 height 18
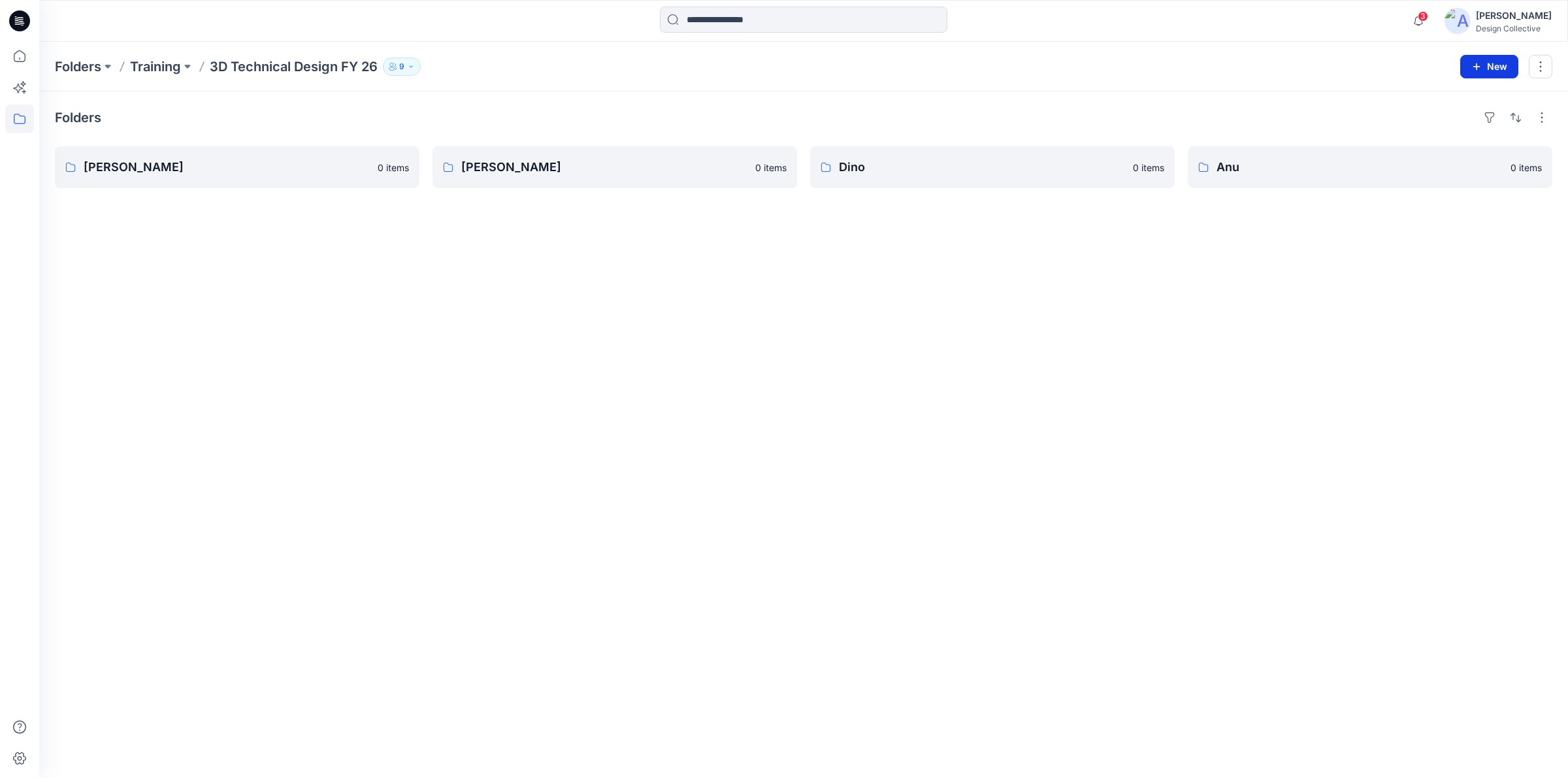
click at [1499, 66] on button "New" at bounding box center [1490, 66] width 58 height 24
click at [1451, 131] on p "New Folder" at bounding box center [1451, 124] width 49 height 13
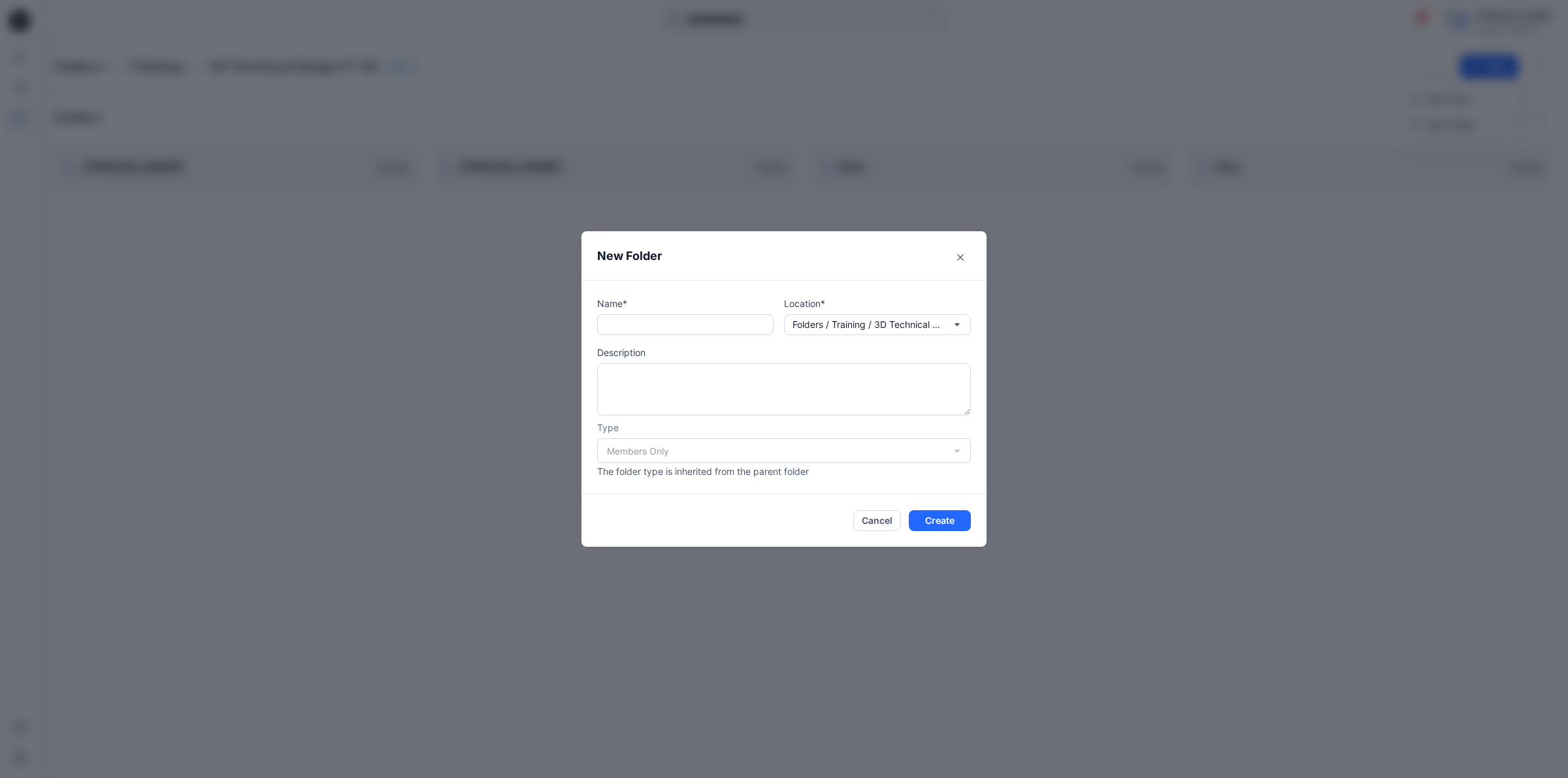
click at [636, 318] on input "text" at bounding box center [685, 325] width 176 height 21
type input "*****"
click at [938, 524] on button "Create" at bounding box center [940, 520] width 62 height 21
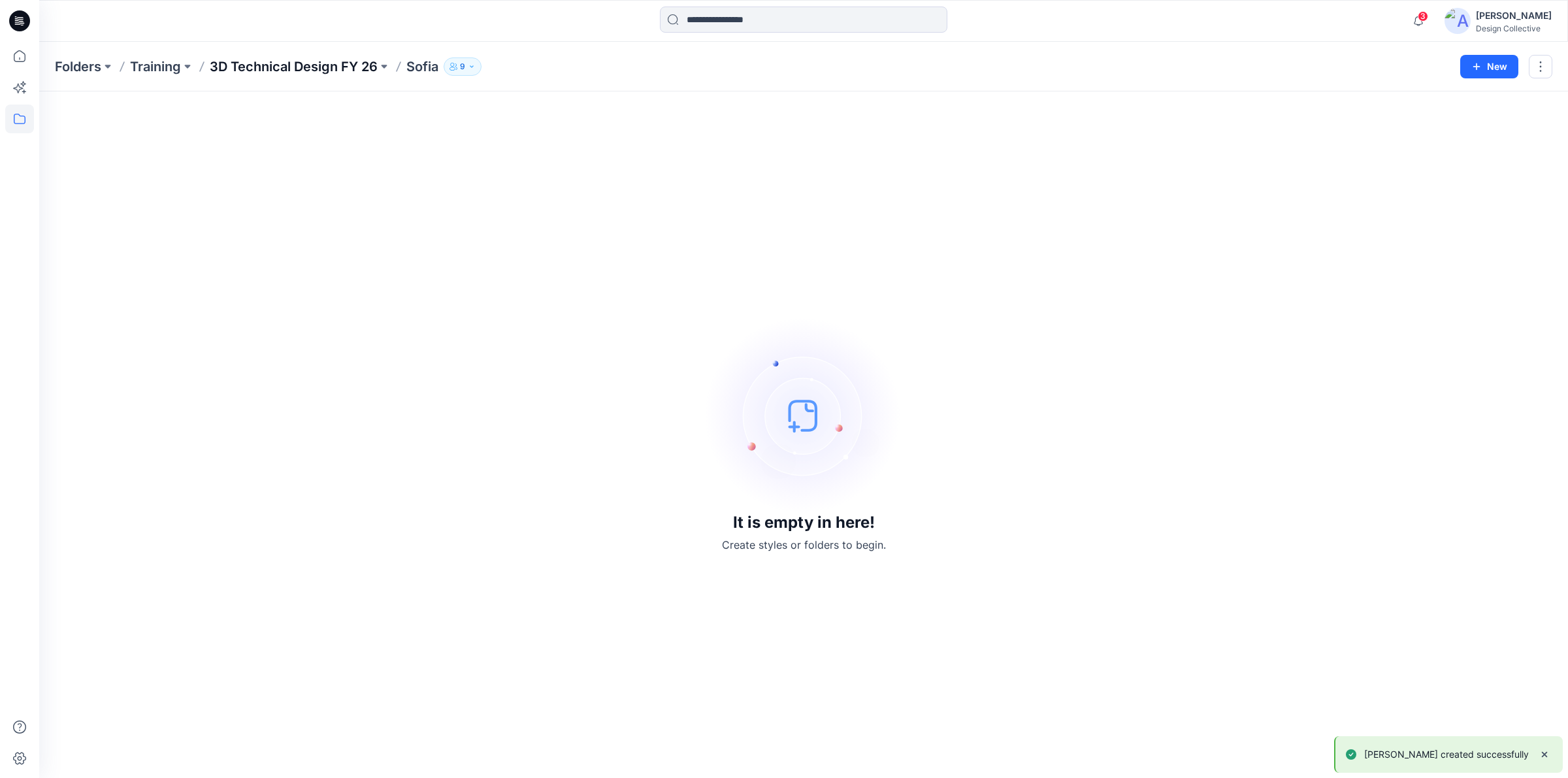
click at [268, 66] on p "3D Technical Design FY 26" at bounding box center [293, 66] width 168 height 18
